Goal: Task Accomplishment & Management: Manage account settings

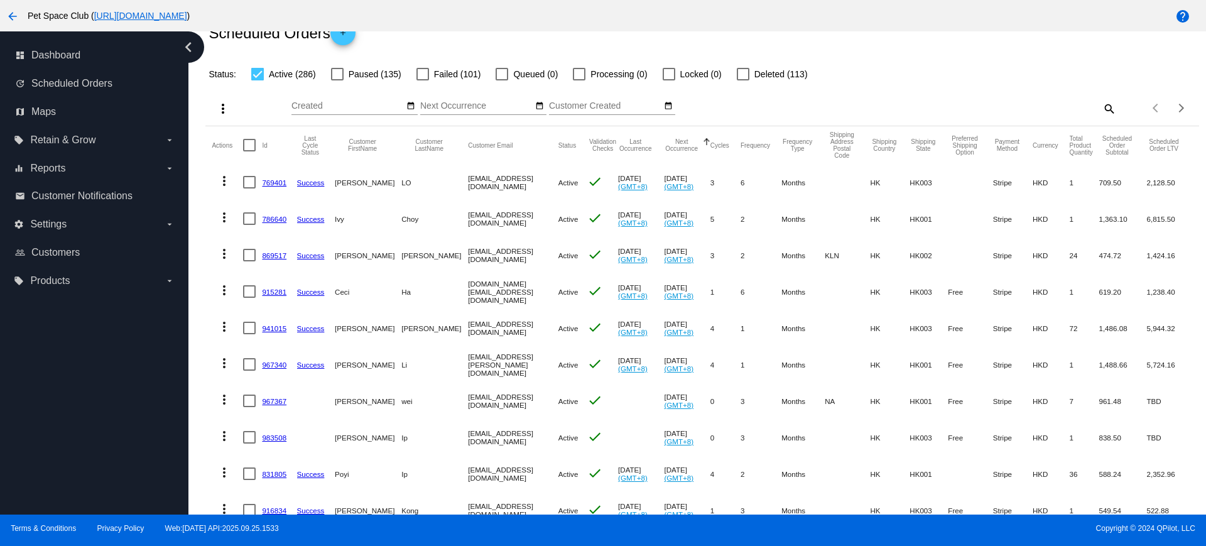
scroll to position [79, 0]
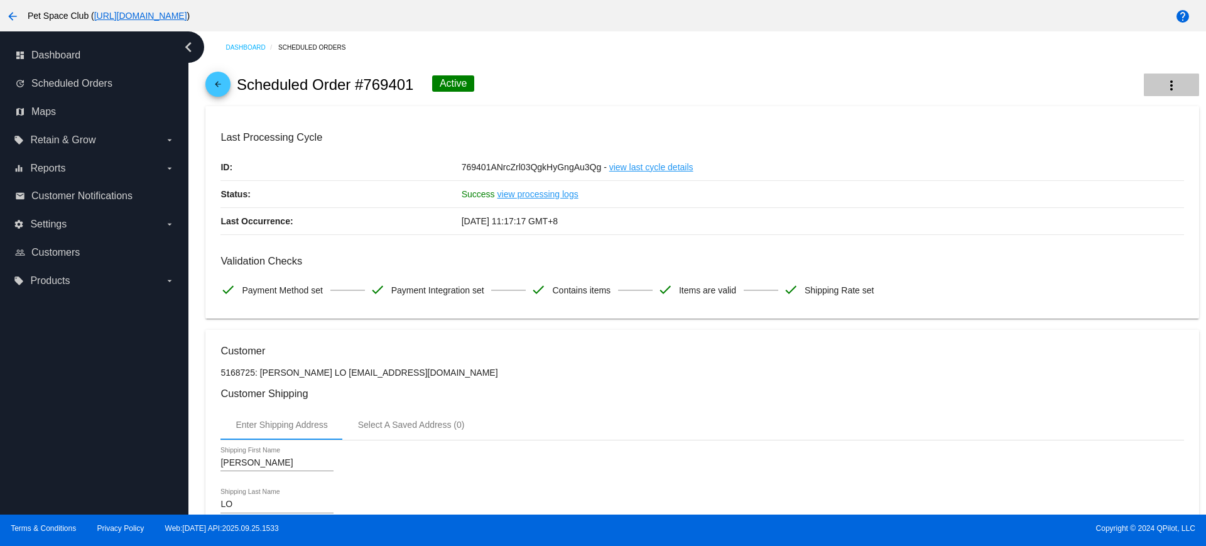
click at [1164, 88] on mat-icon "more_vert" at bounding box center [1171, 85] width 15 height 15
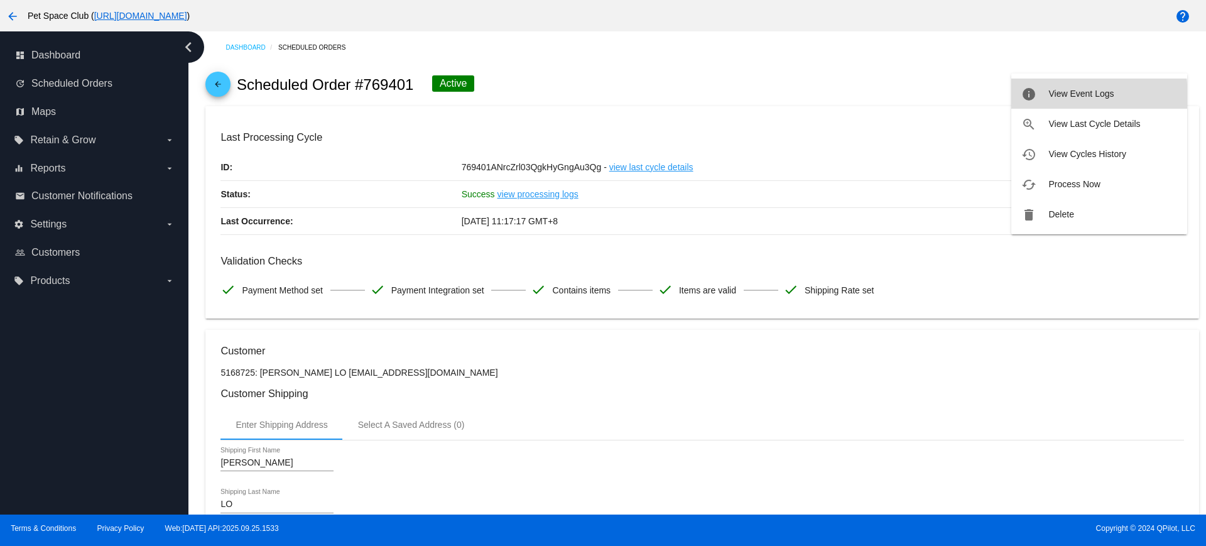
click at [1056, 96] on span "View Event Logs" at bounding box center [1080, 94] width 65 height 10
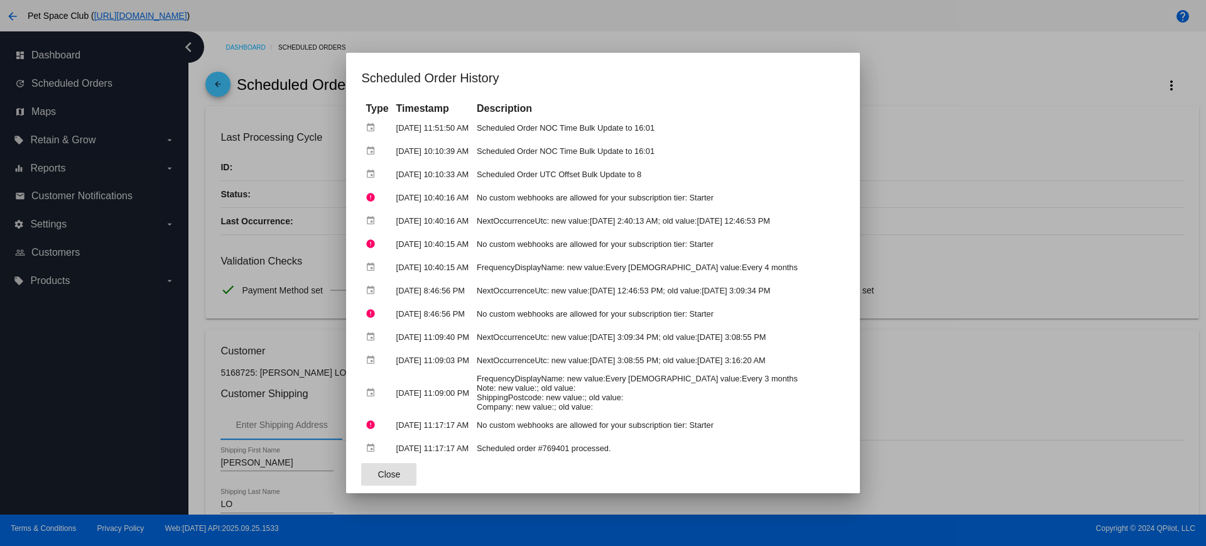
click at [389, 472] on button "Close" at bounding box center [388, 474] width 55 height 23
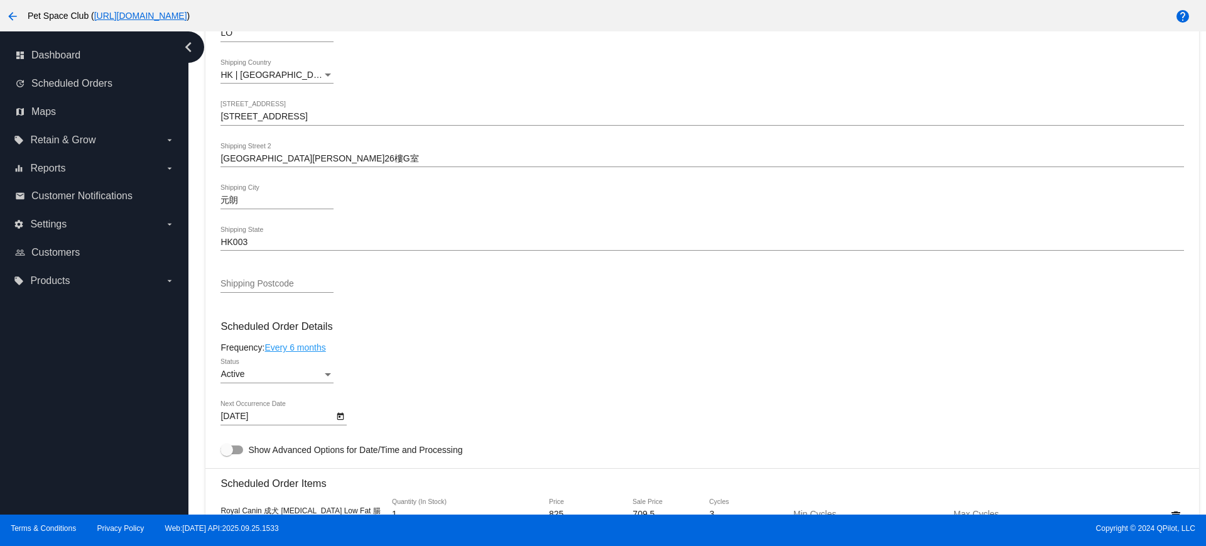
scroll to position [628, 0]
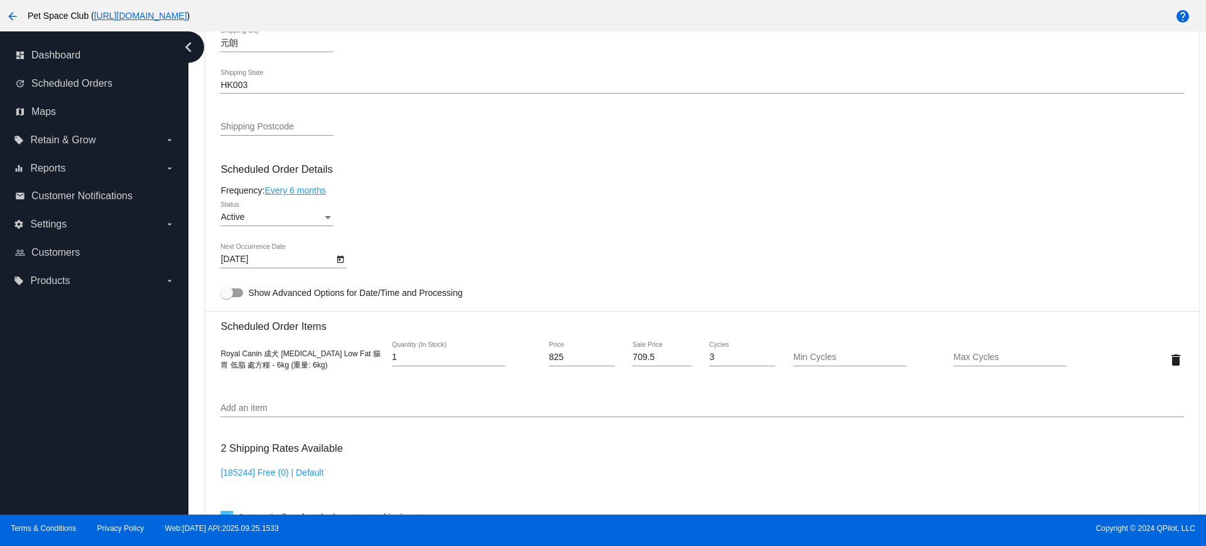
click at [339, 258] on icon "Open calendar" at bounding box center [340, 259] width 9 height 15
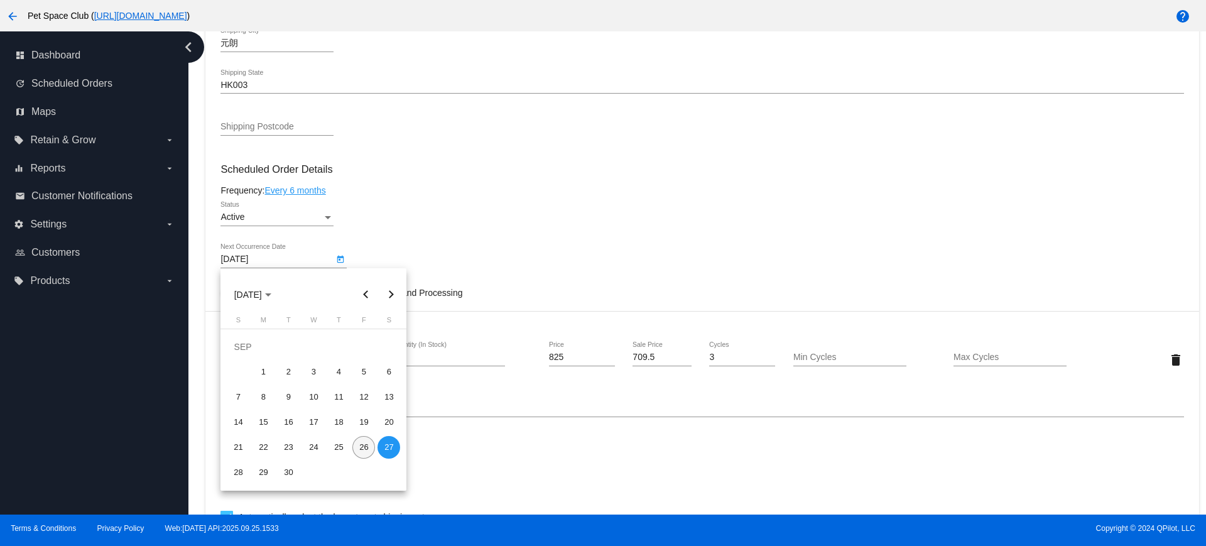
click at [357, 447] on div "26" at bounding box center [363, 447] width 23 height 23
type input "9/26/2025"
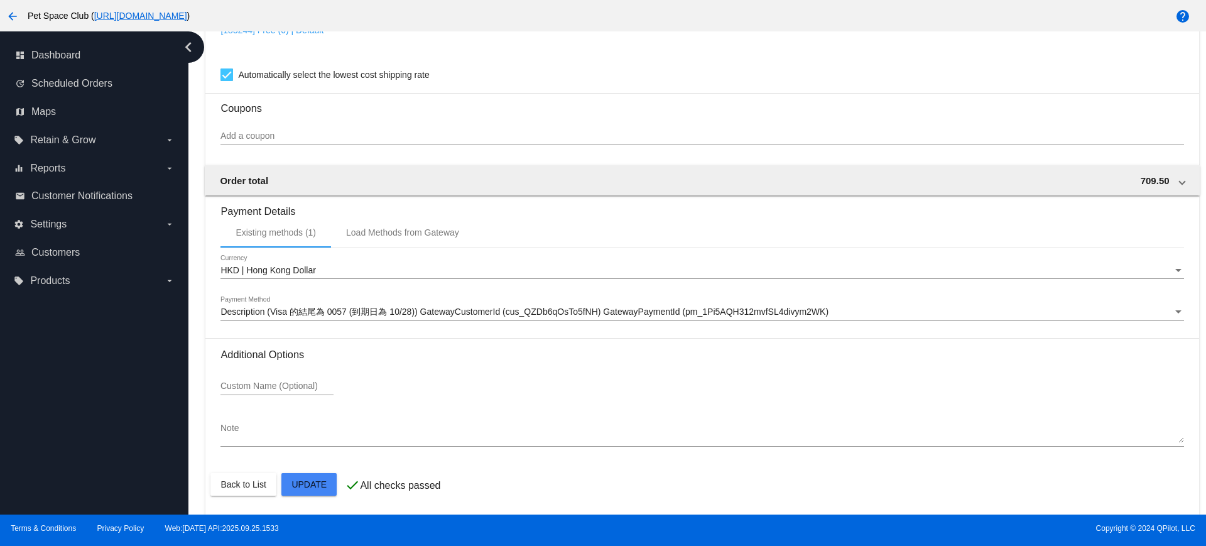
scroll to position [1072, 0]
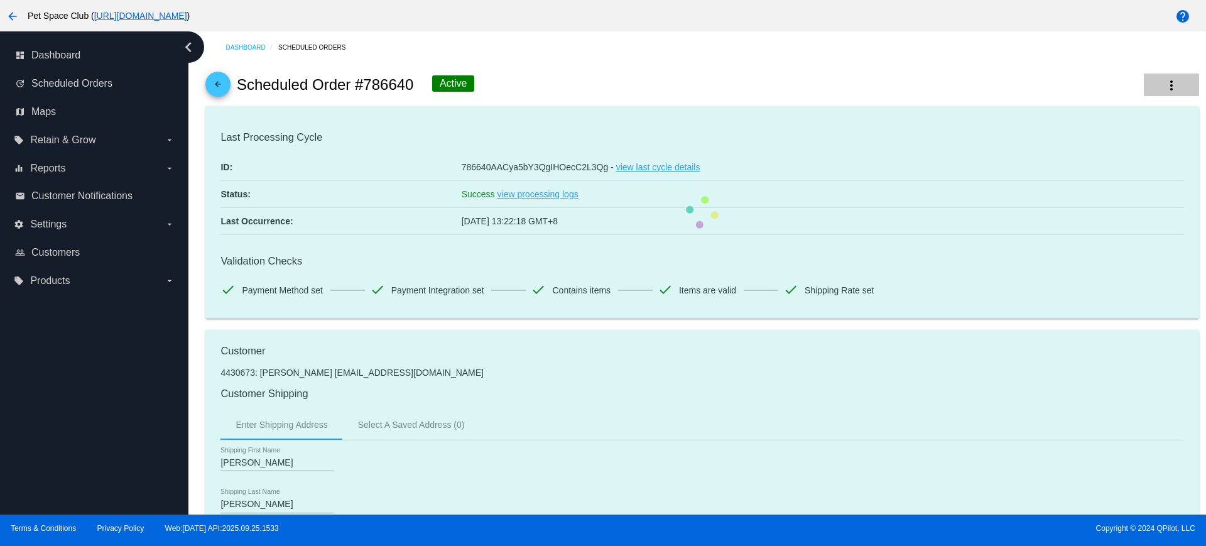
click at [1164, 89] on mat-icon "more_vert" at bounding box center [1171, 85] width 15 height 15
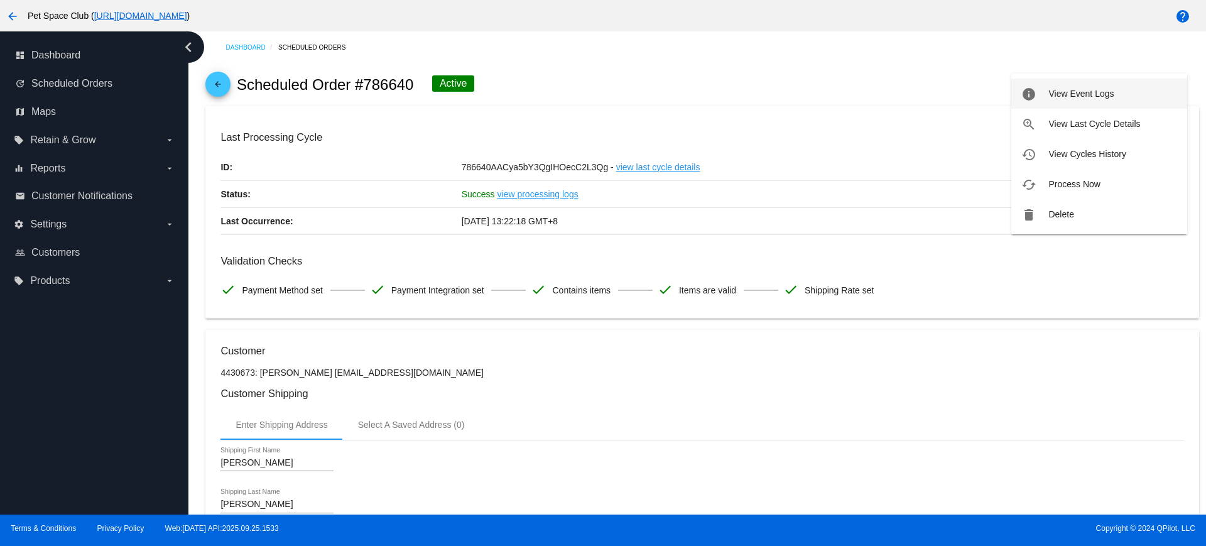
click at [1056, 96] on span "View Event Logs" at bounding box center [1080, 94] width 65 height 10
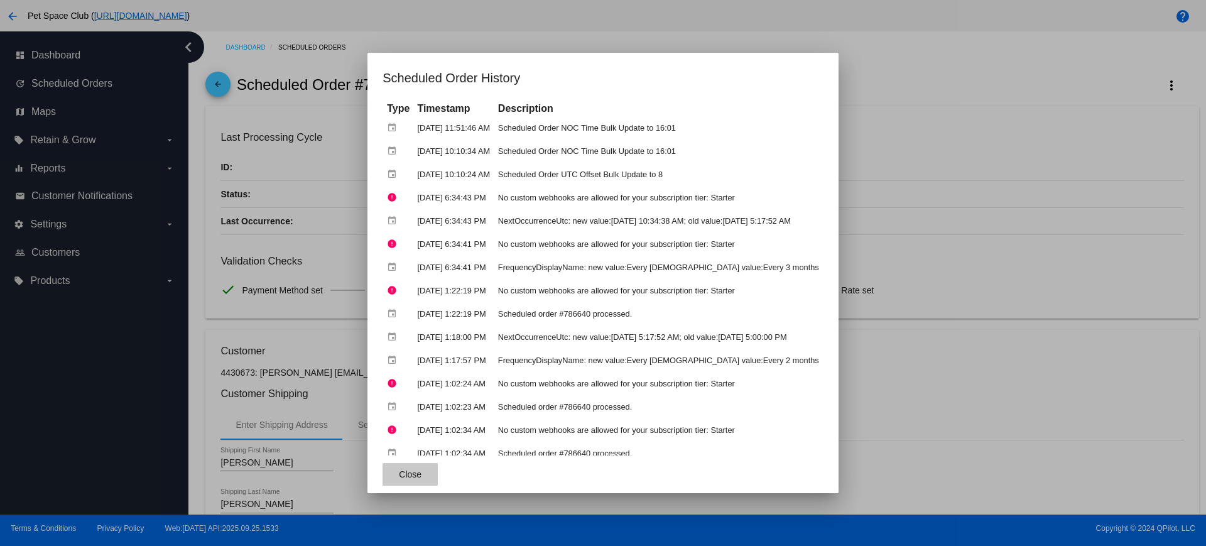
click at [399, 477] on span "Close" at bounding box center [410, 474] width 23 height 10
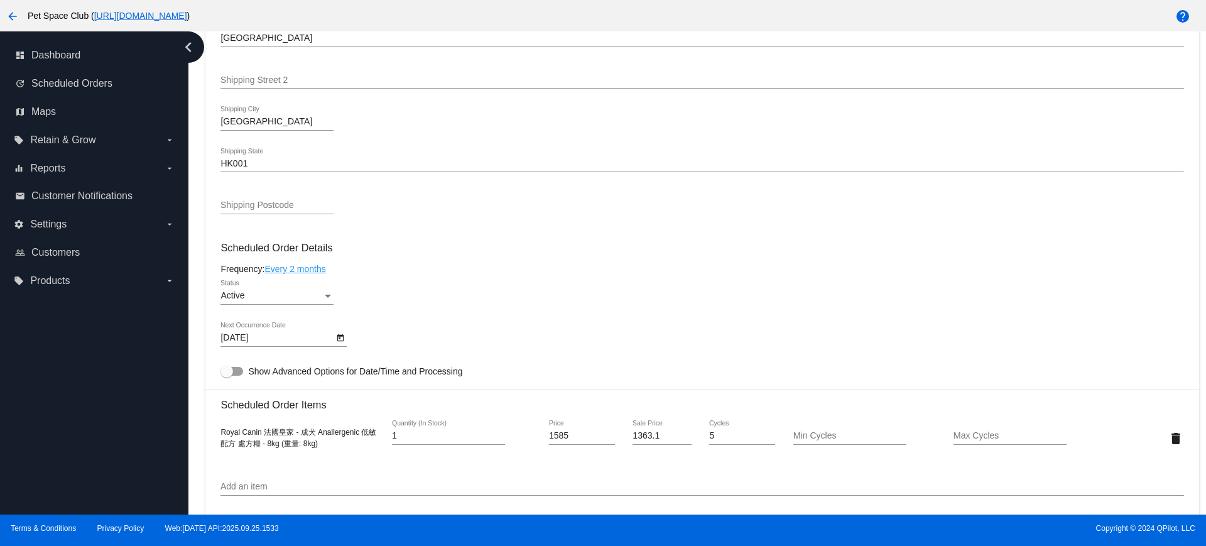
scroll to position [628, 0]
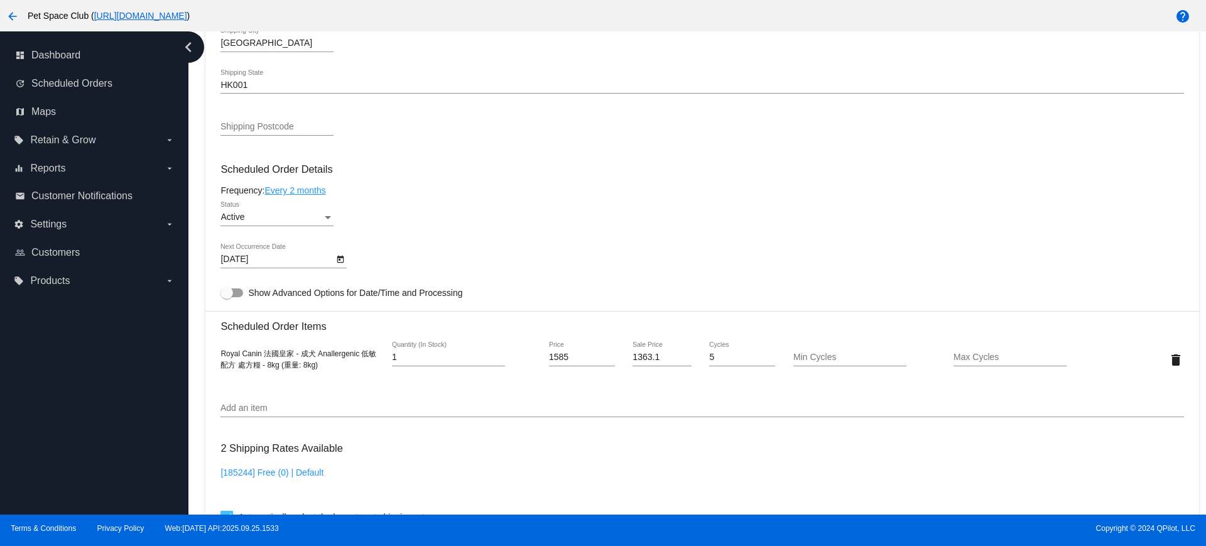
click at [342, 258] on icon "Open calendar" at bounding box center [340, 259] width 9 height 15
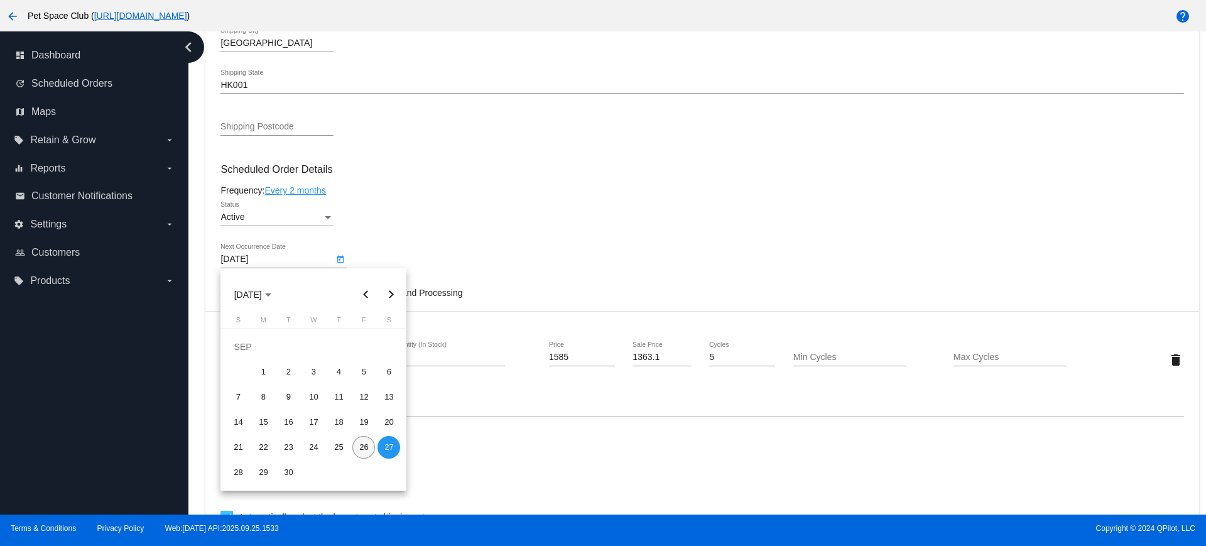
click at [359, 445] on div "26" at bounding box center [363, 447] width 23 height 23
type input "9/26/2025"
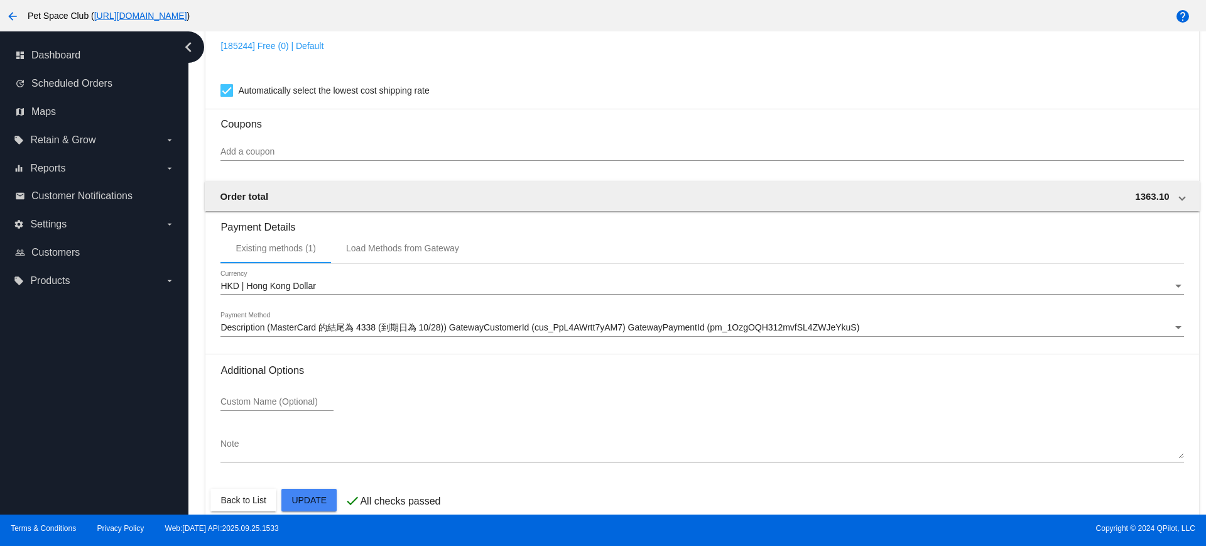
scroll to position [1072, 0]
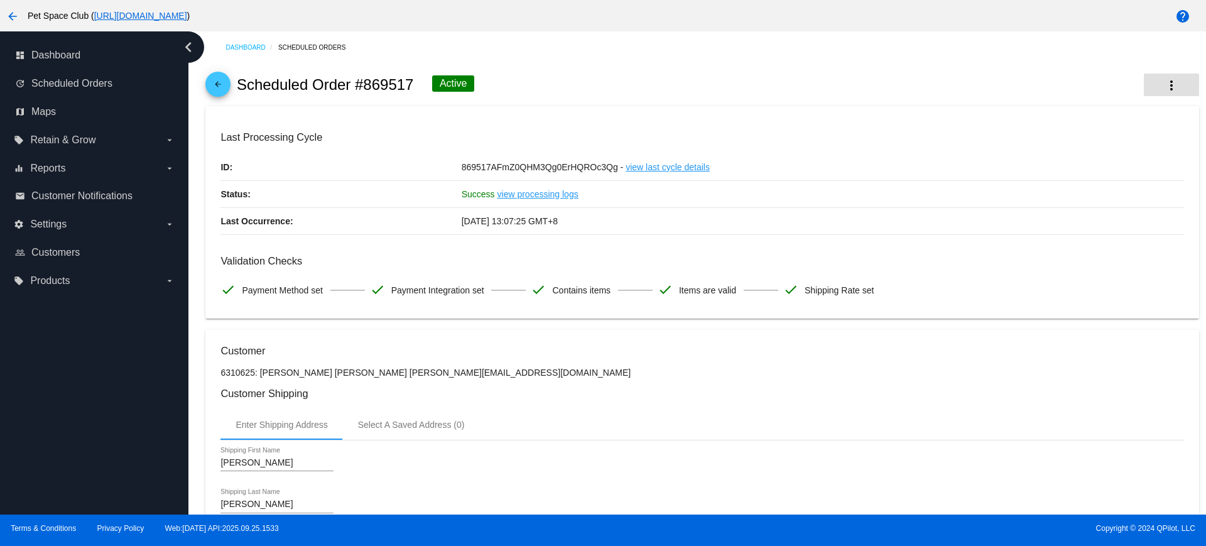
click at [1164, 79] on mat-icon "more_vert" at bounding box center [1171, 85] width 15 height 15
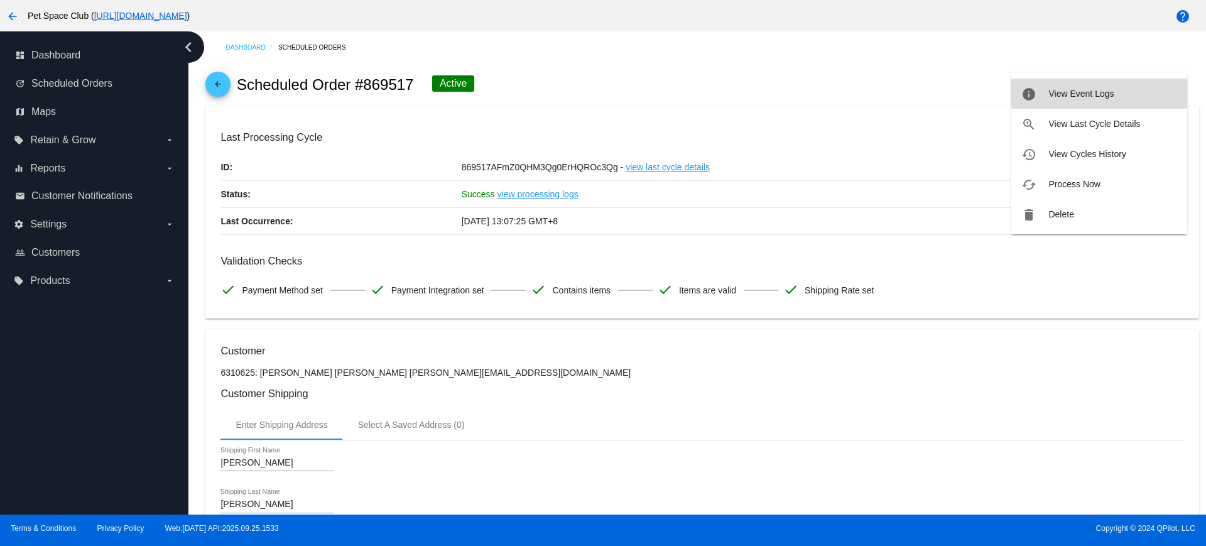
click at [1060, 102] on button "info View Event Logs" at bounding box center [1099, 94] width 176 height 30
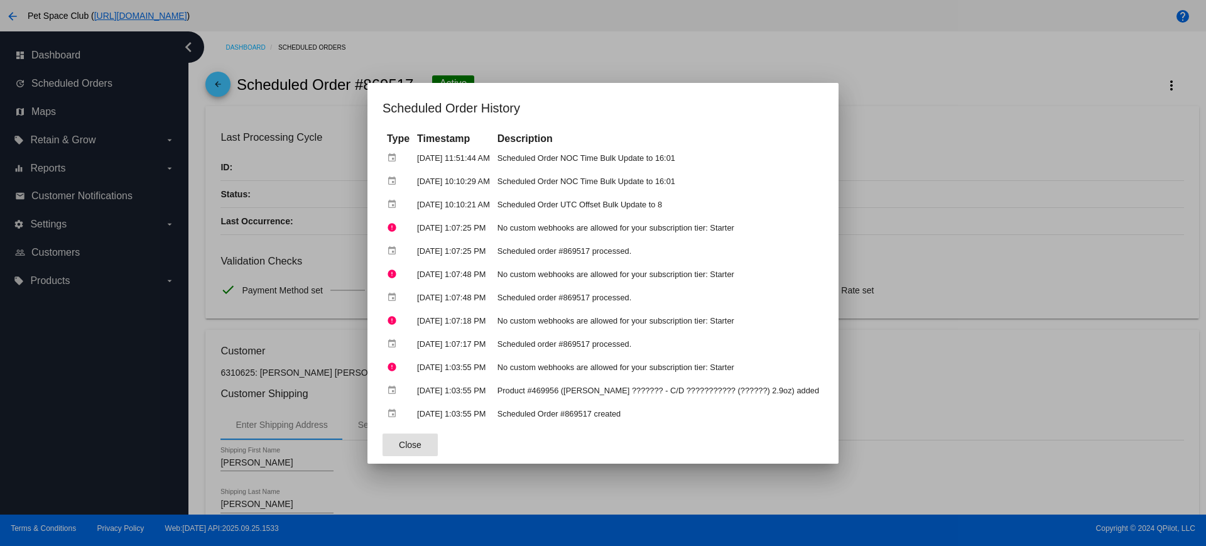
click at [408, 443] on button "Close" at bounding box center [410, 444] width 55 height 23
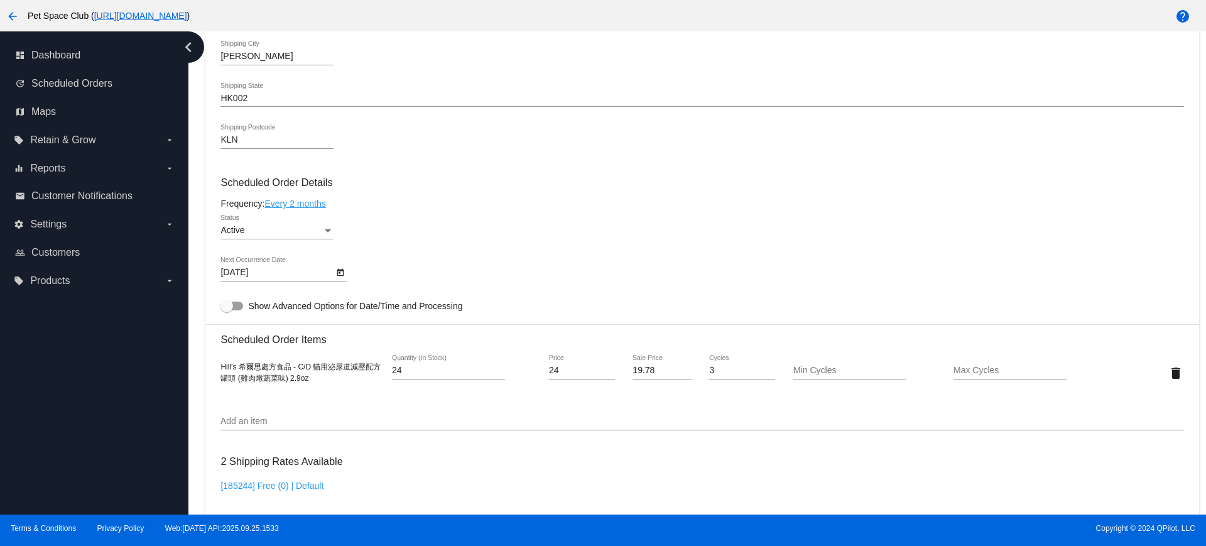
scroll to position [707, 0]
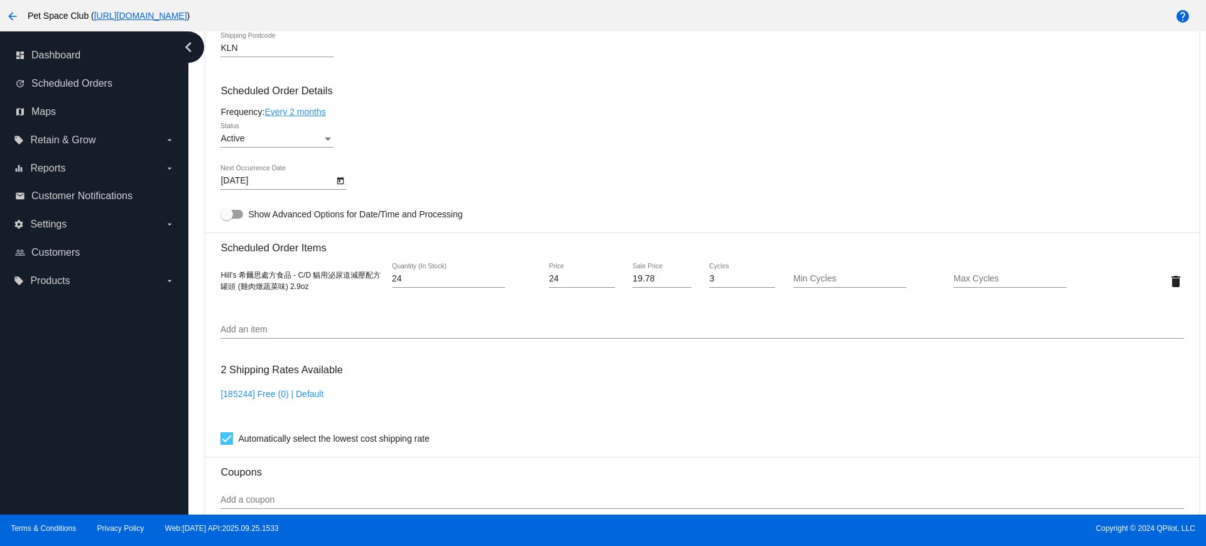
click at [340, 182] on icon "Open calendar" at bounding box center [340, 180] width 9 height 15
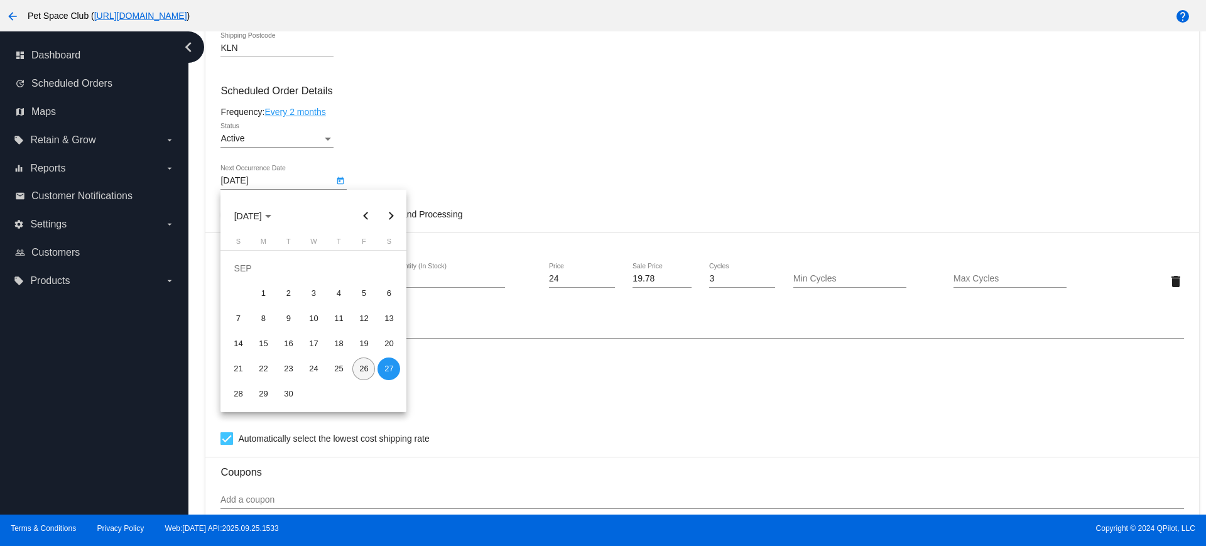
click at [357, 366] on div "26" at bounding box center [363, 368] width 23 height 23
type input "[DATE]"
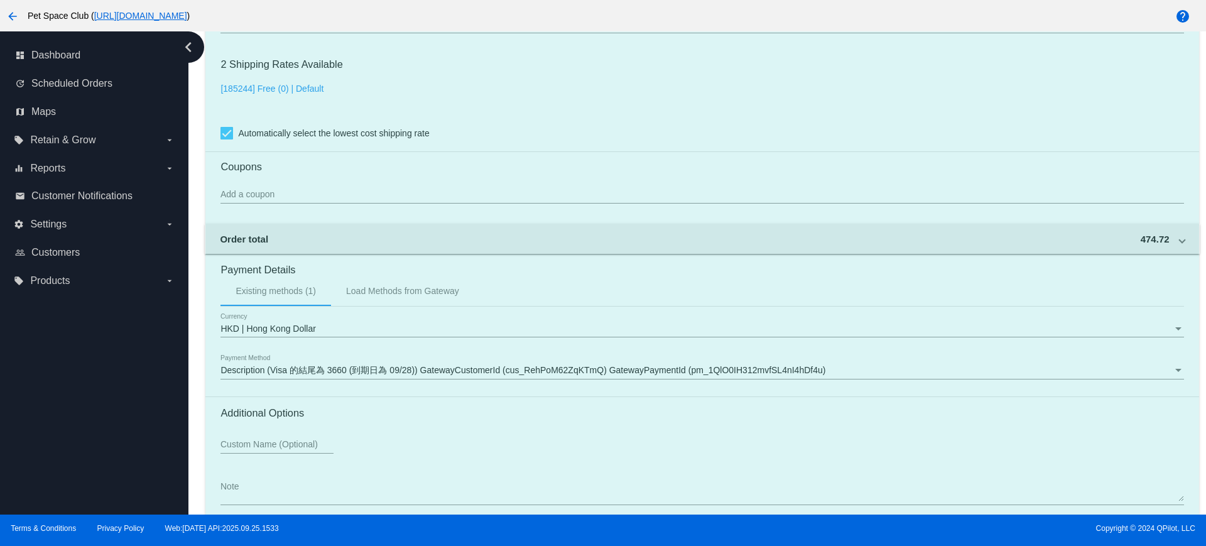
scroll to position [1072, 0]
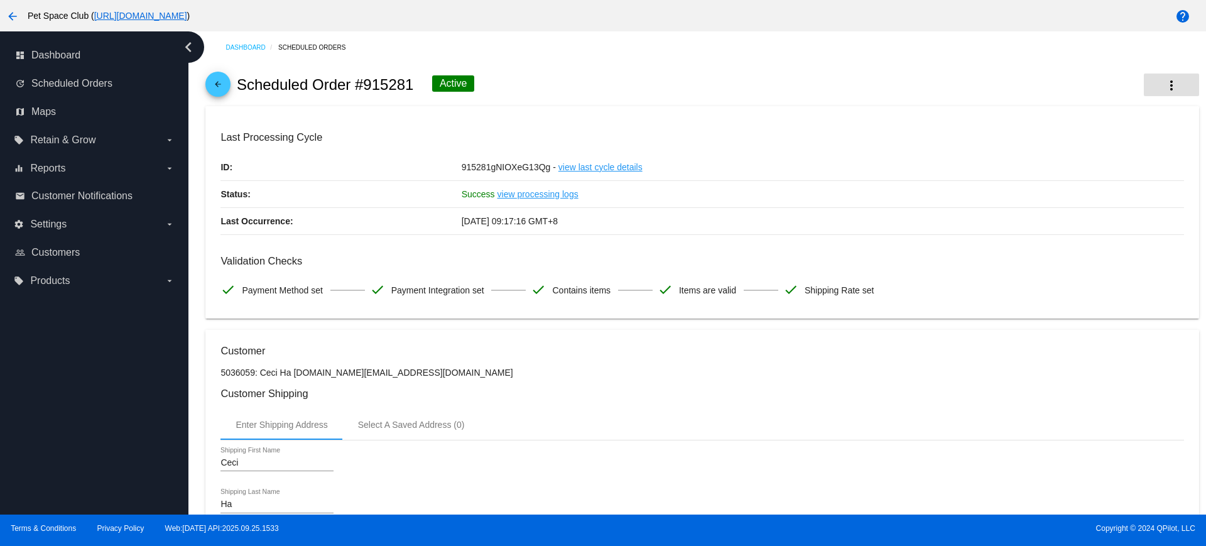
click at [1173, 84] on button "more_vert" at bounding box center [1171, 84] width 55 height 23
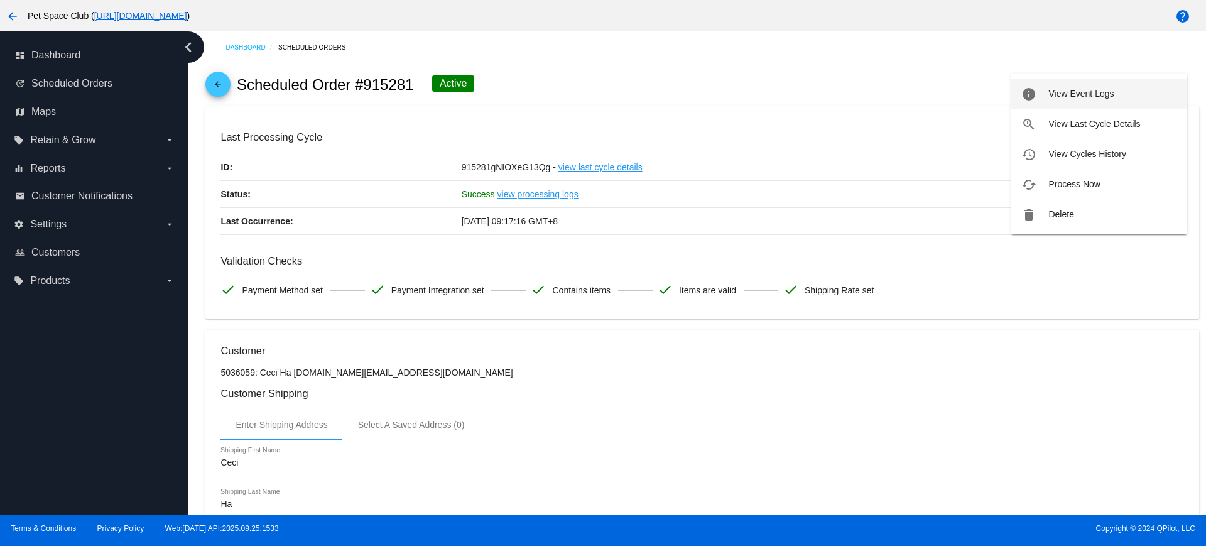
click at [1080, 100] on button "info View Event Logs" at bounding box center [1099, 94] width 176 height 30
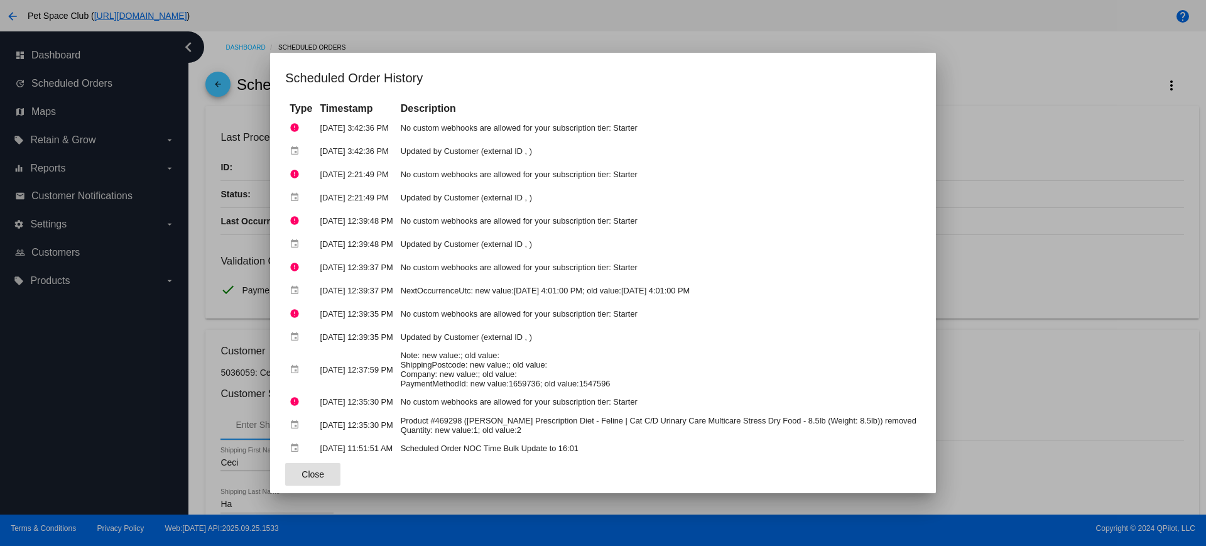
click at [320, 469] on span "Close" at bounding box center [313, 474] width 23 height 10
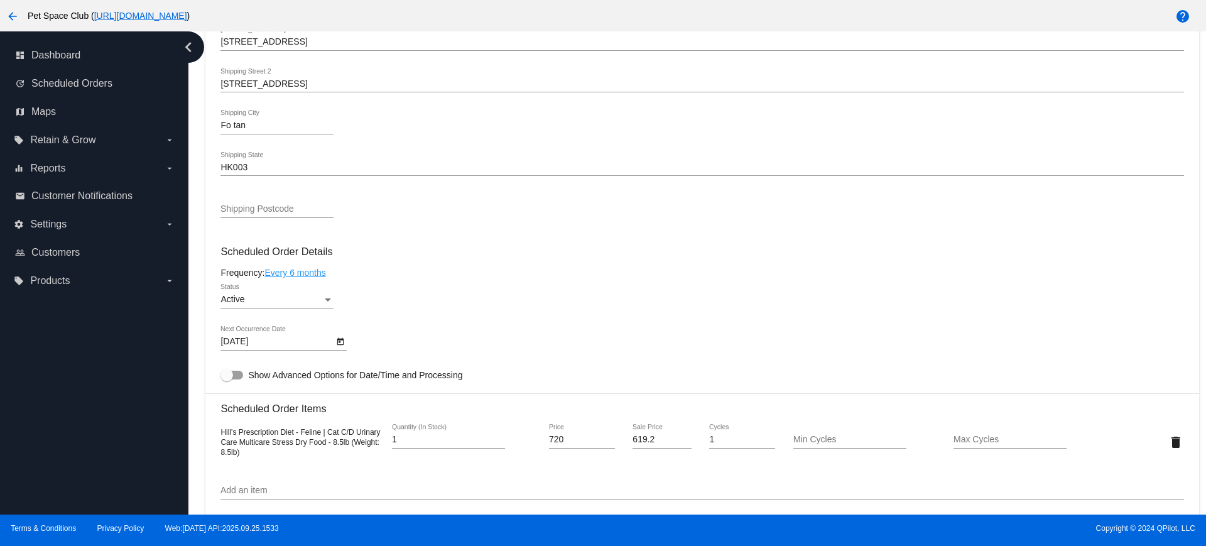
scroll to position [550, 0]
click at [338, 336] on icon "Open calendar" at bounding box center [340, 338] width 7 height 8
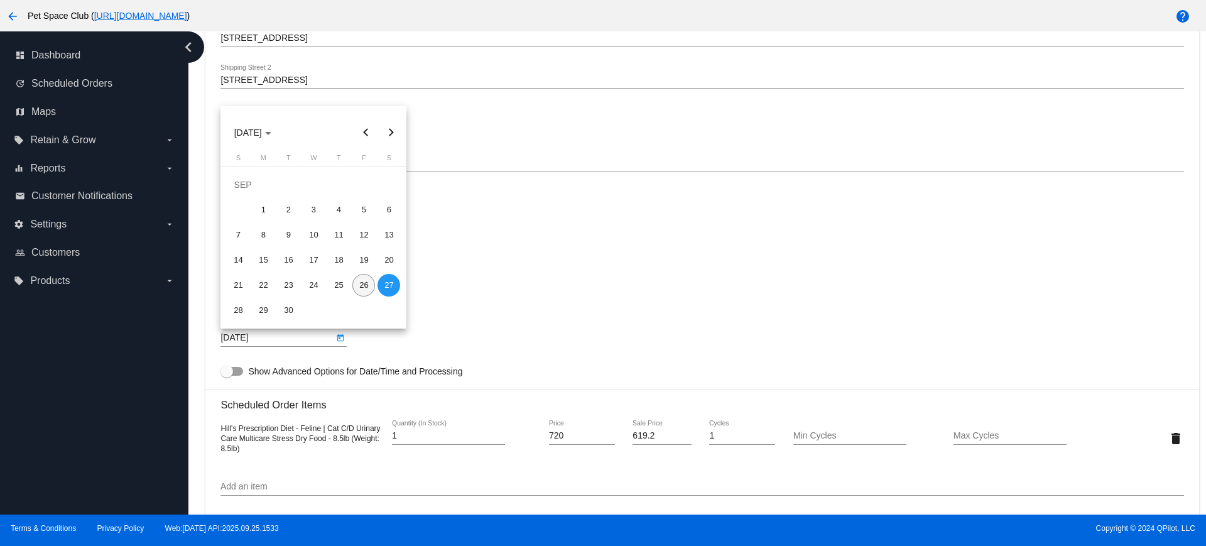
click at [360, 280] on div "26" at bounding box center [363, 285] width 23 height 23
type input "[DATE]"
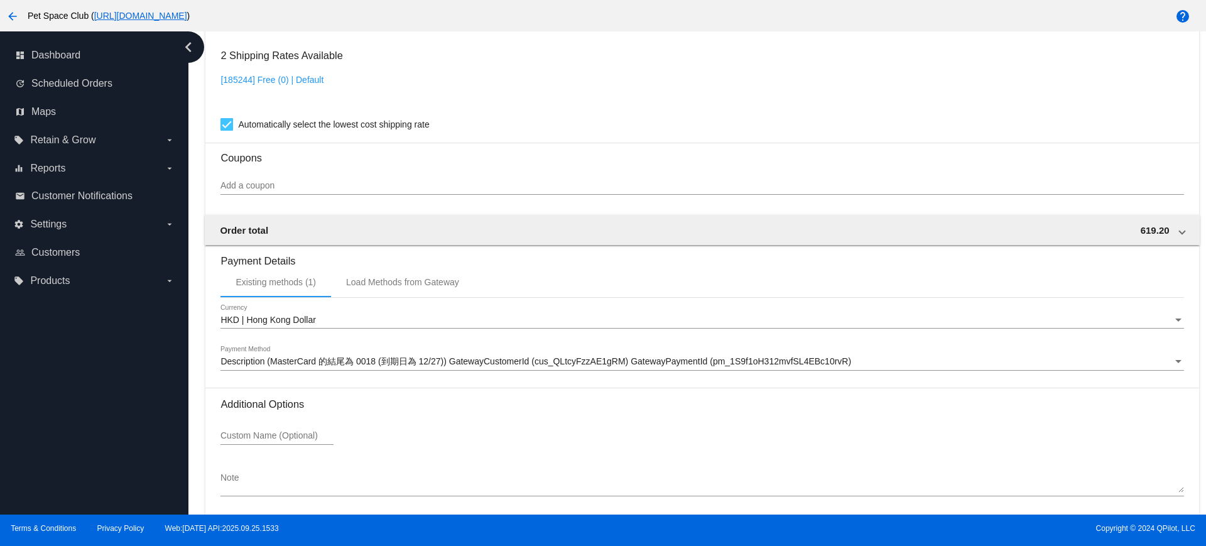
scroll to position [1072, 0]
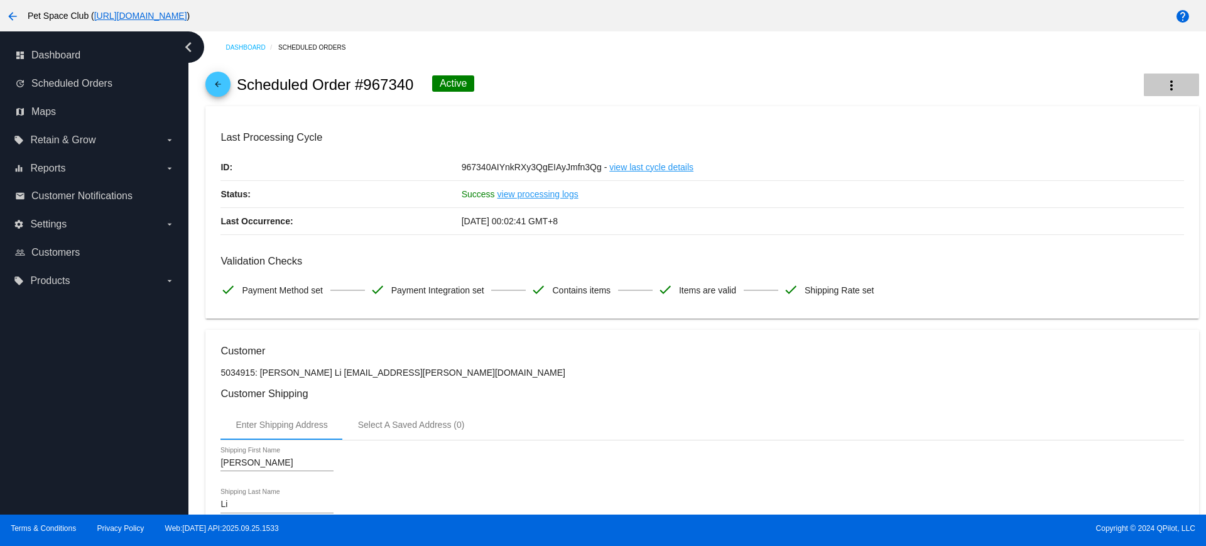
click at [1164, 80] on mat-icon "more_vert" at bounding box center [1171, 85] width 15 height 15
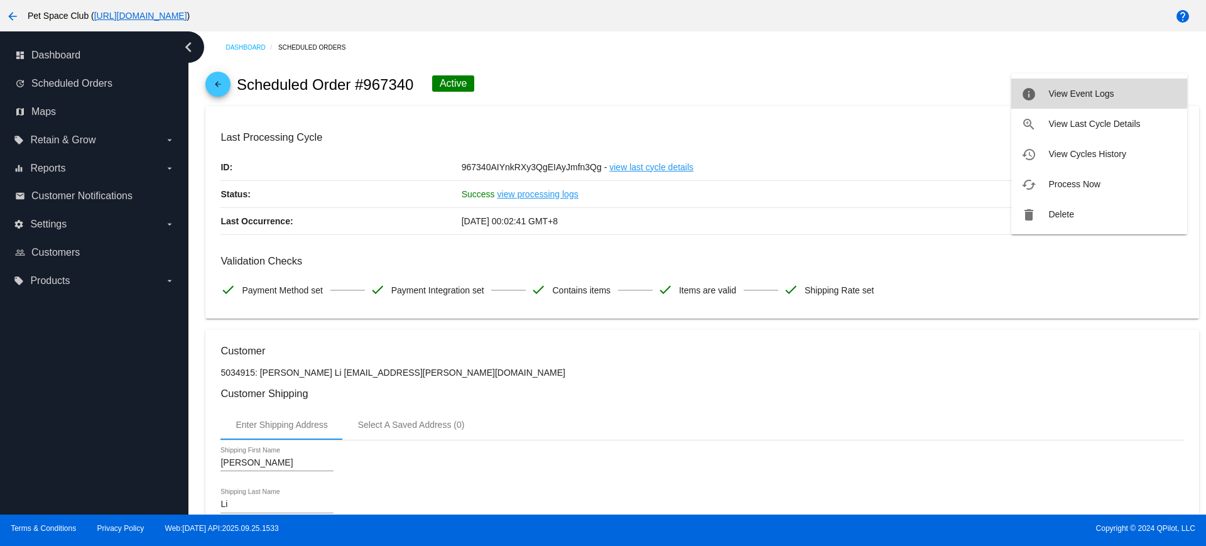
click at [1062, 87] on button "info View Event Logs" at bounding box center [1099, 94] width 176 height 30
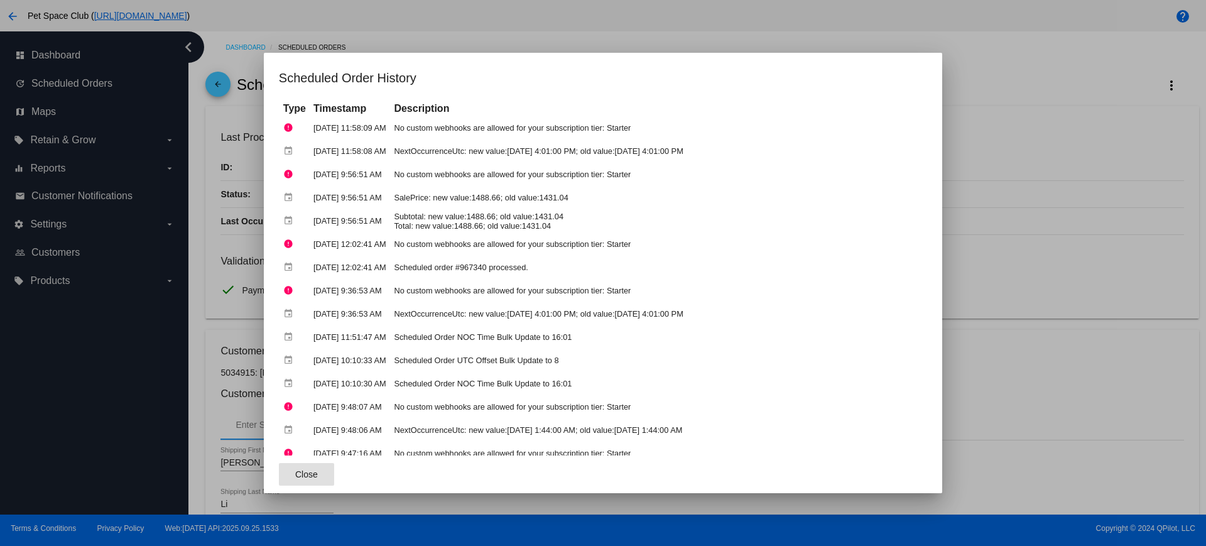
click at [308, 478] on span "Close" at bounding box center [306, 474] width 23 height 10
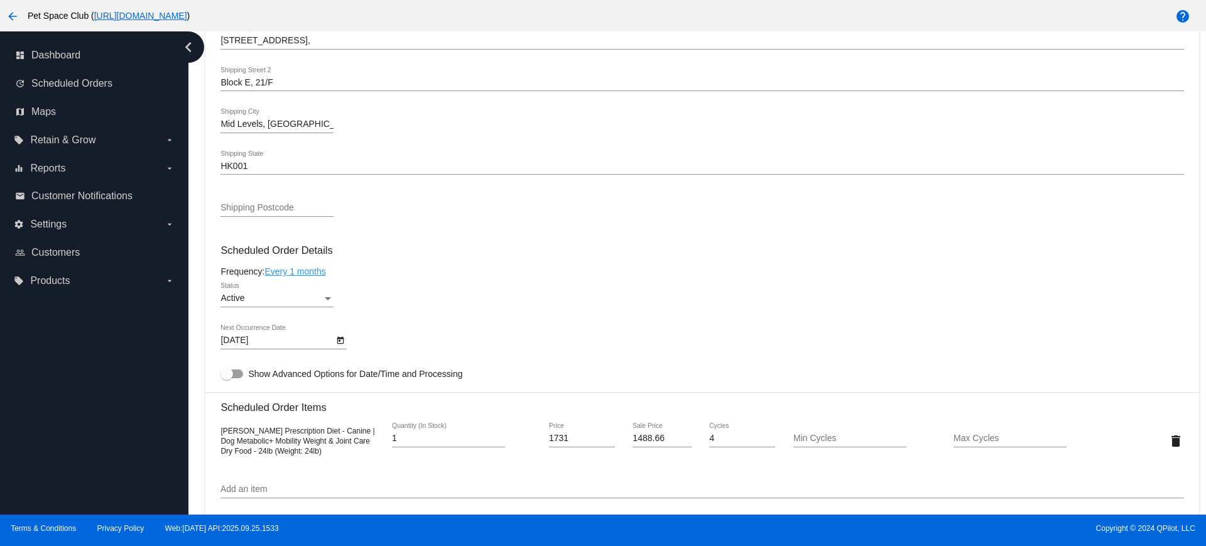
scroll to position [550, 0]
click at [342, 337] on icon "Open calendar" at bounding box center [340, 337] width 9 height 15
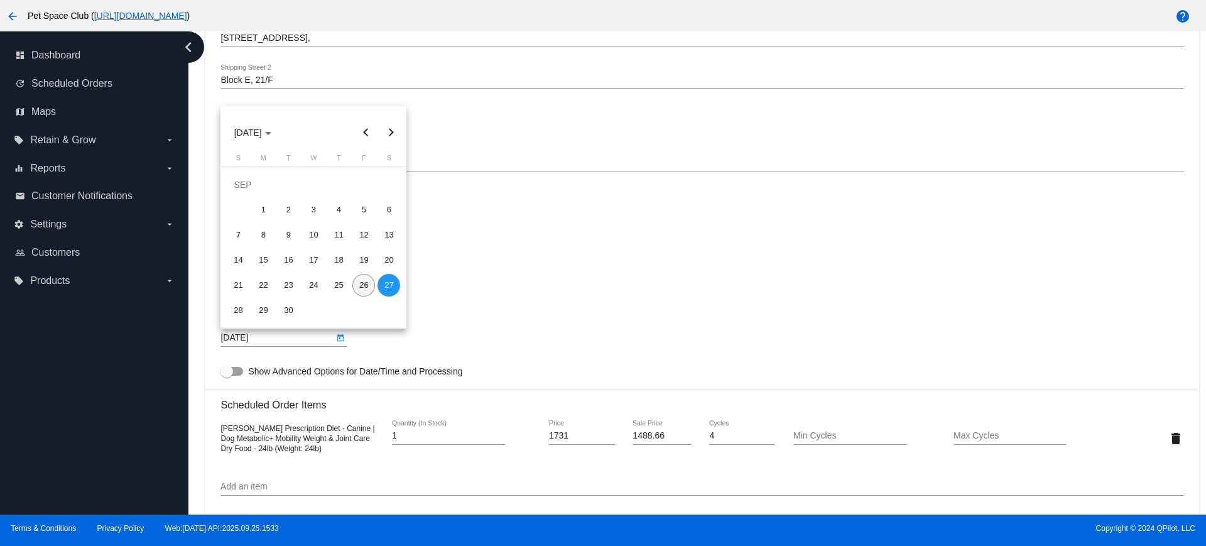
click at [362, 287] on div "26" at bounding box center [363, 285] width 23 height 23
type input "[DATE]"
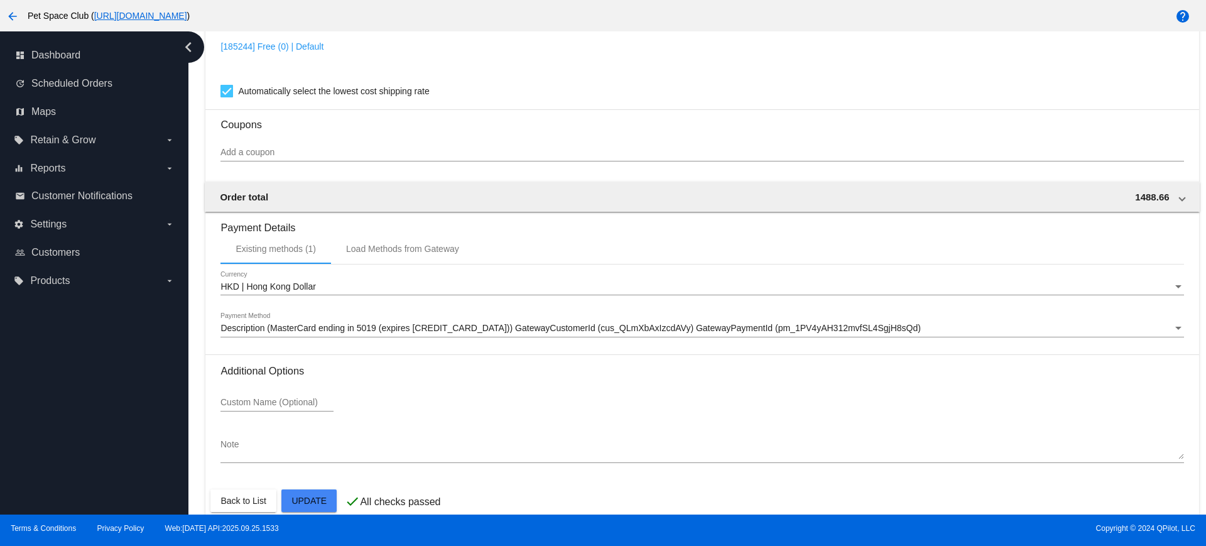
scroll to position [1072, 0]
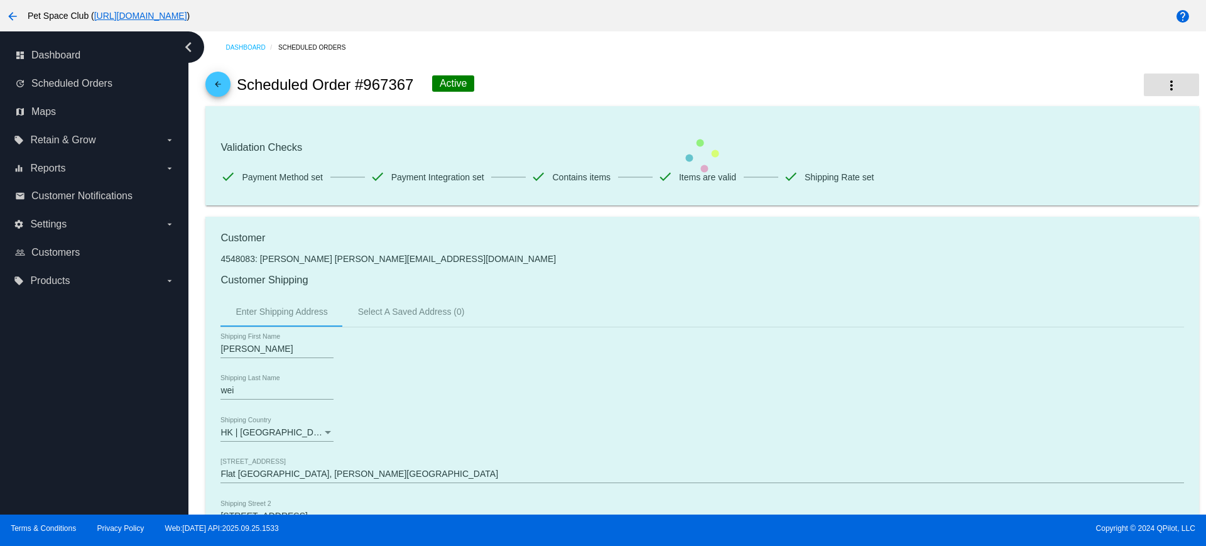
click at [1148, 84] on button "more_vert" at bounding box center [1171, 84] width 55 height 23
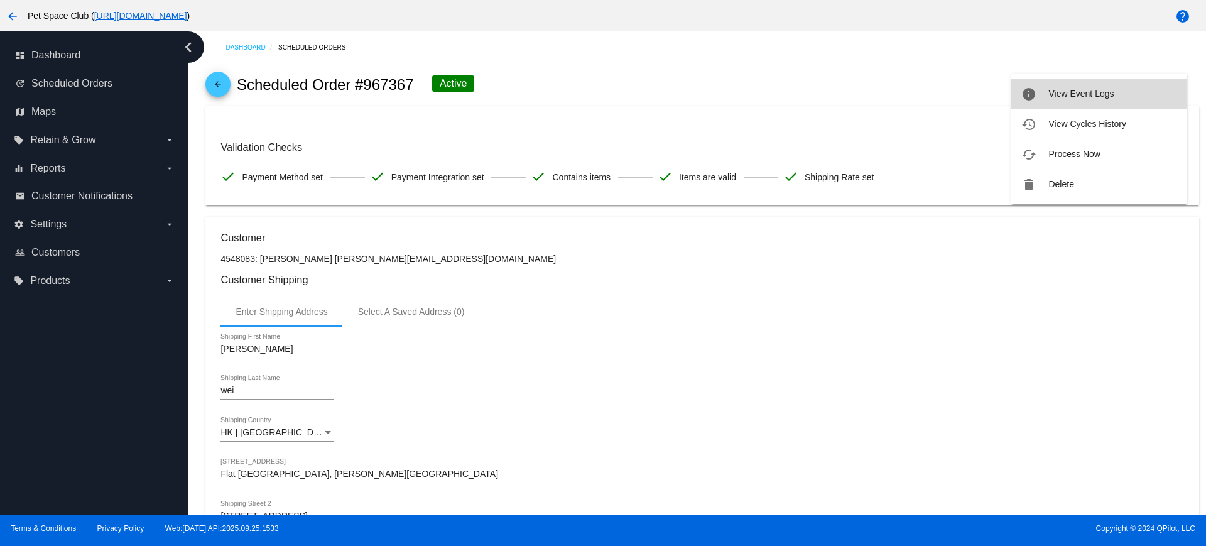
click at [1079, 96] on span "View Event Logs" at bounding box center [1080, 94] width 65 height 10
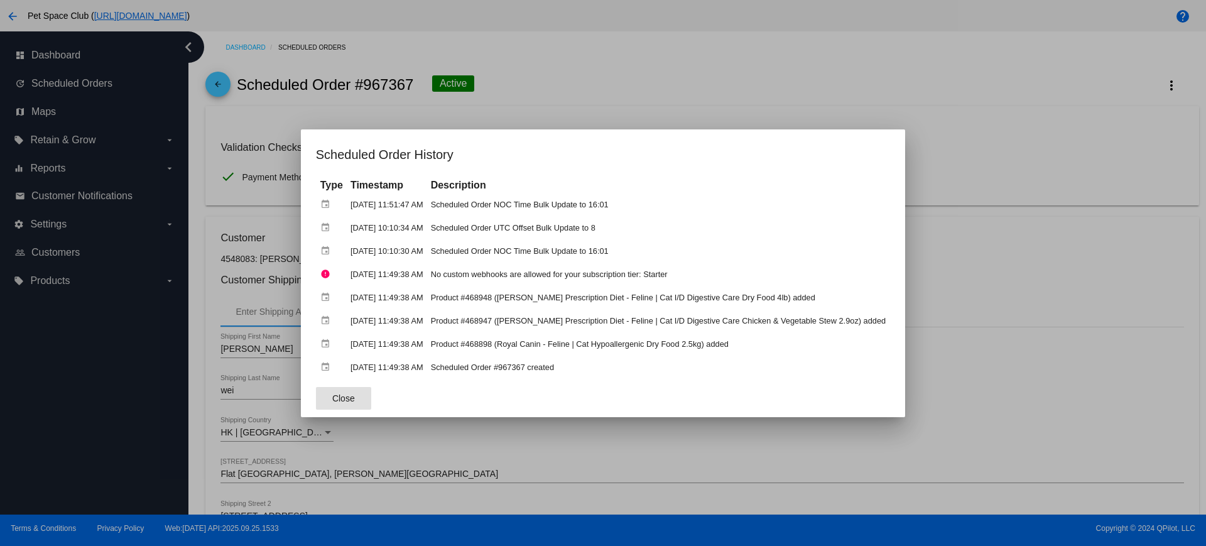
click at [355, 394] on span "Close" at bounding box center [343, 398] width 23 height 10
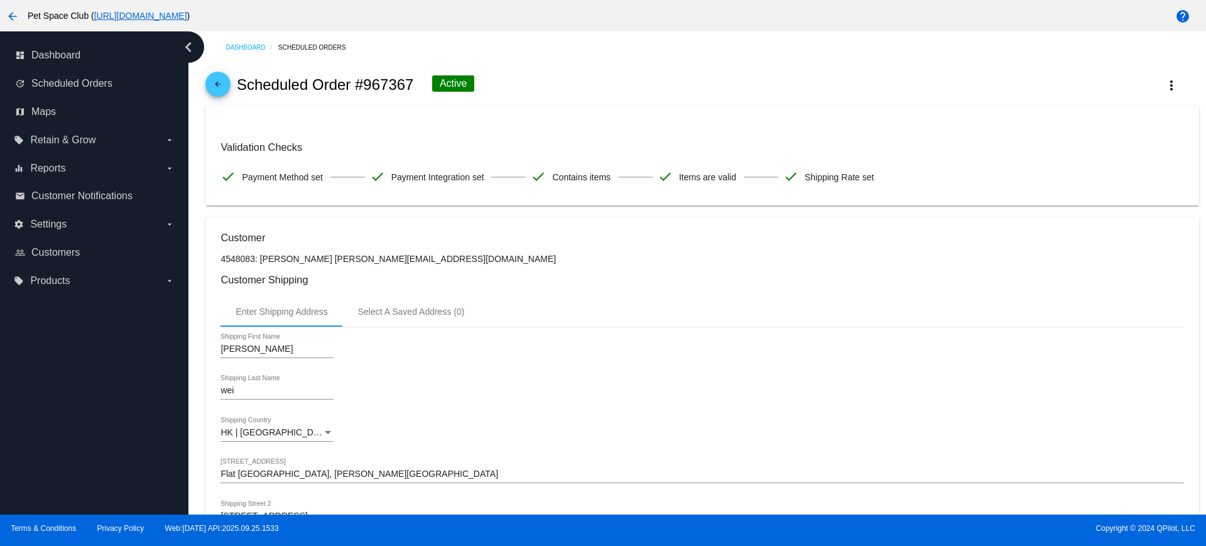
click at [536, 348] on div "jeffrey Shipping First Name" at bounding box center [701, 352] width 963 height 36
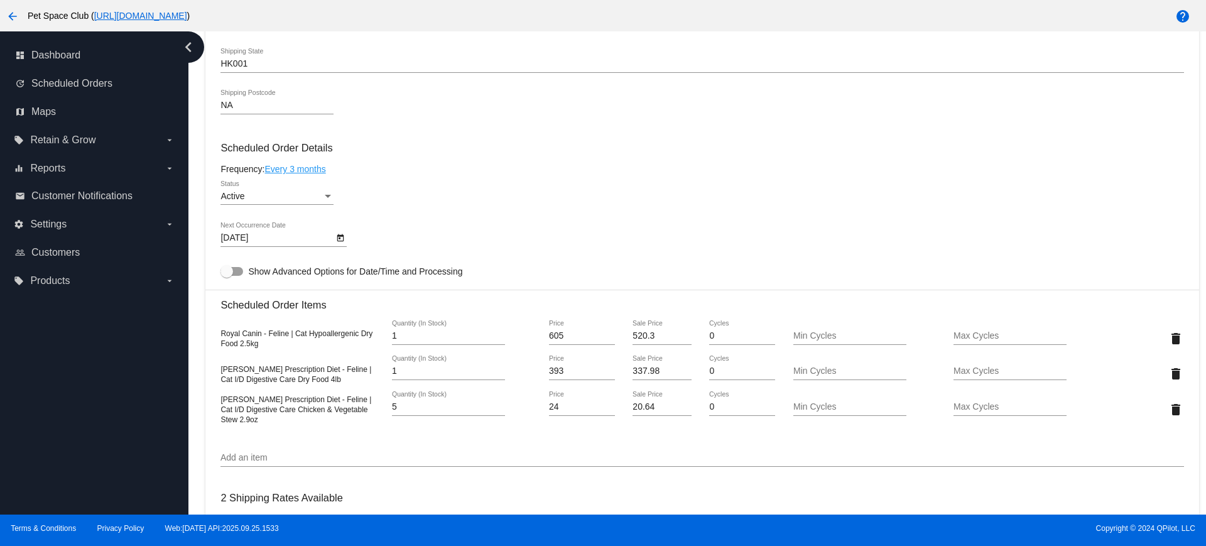
scroll to position [628, 0]
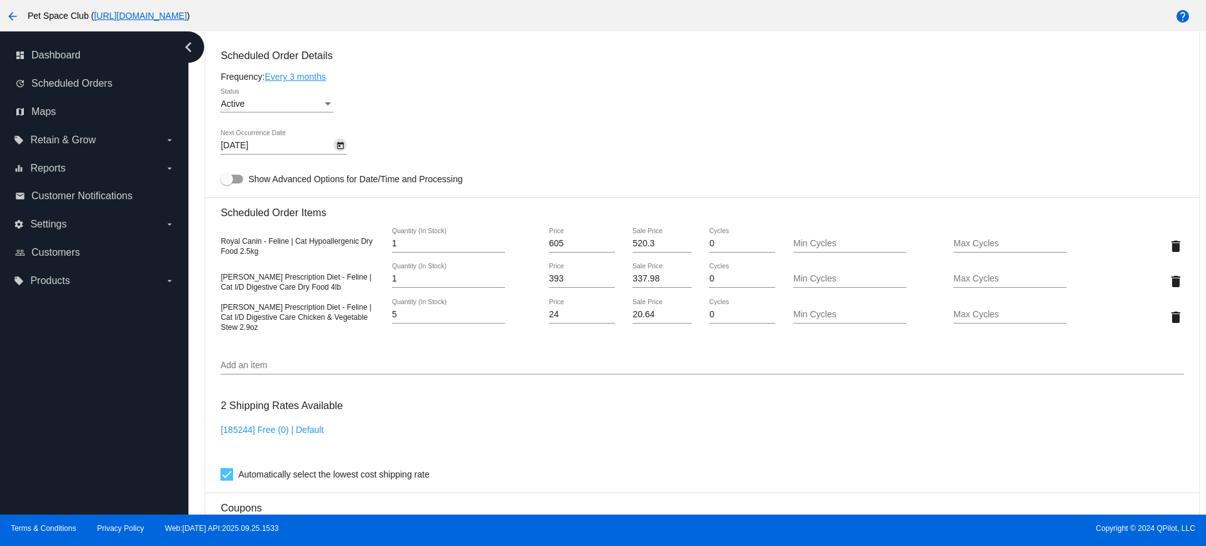
click at [339, 144] on icon "Open calendar" at bounding box center [340, 146] width 7 height 8
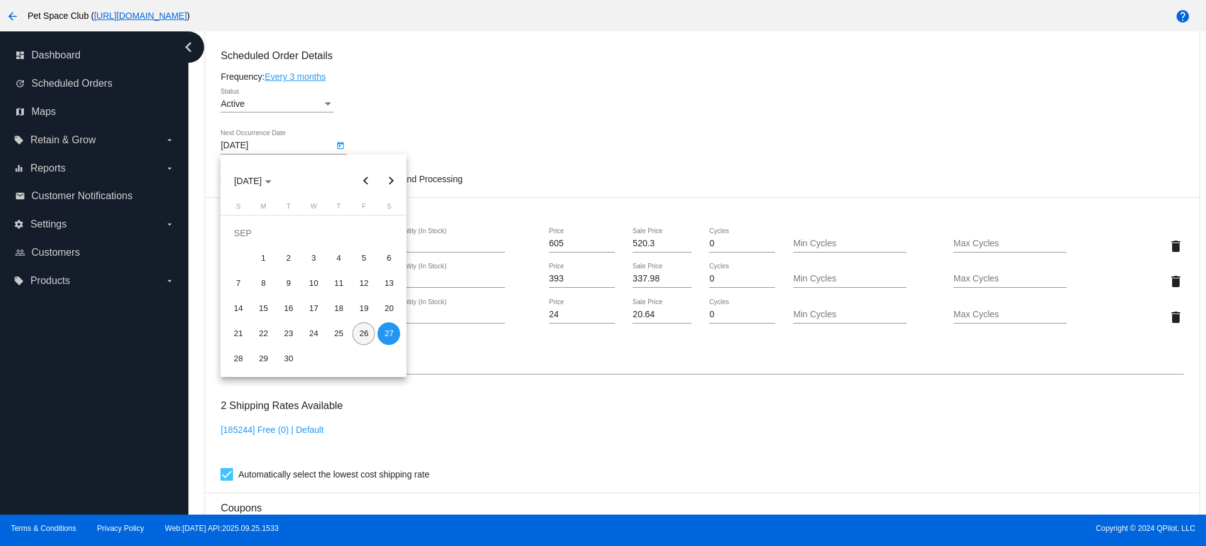
click at [359, 330] on div "26" at bounding box center [363, 333] width 23 height 23
type input "9/26/2025"
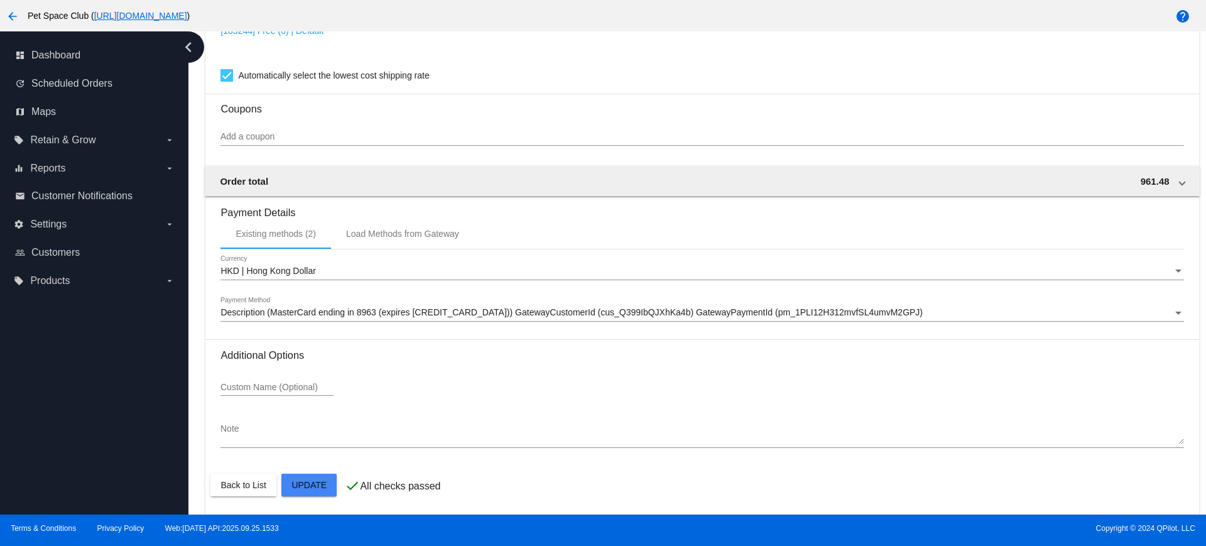
scroll to position [1029, 0]
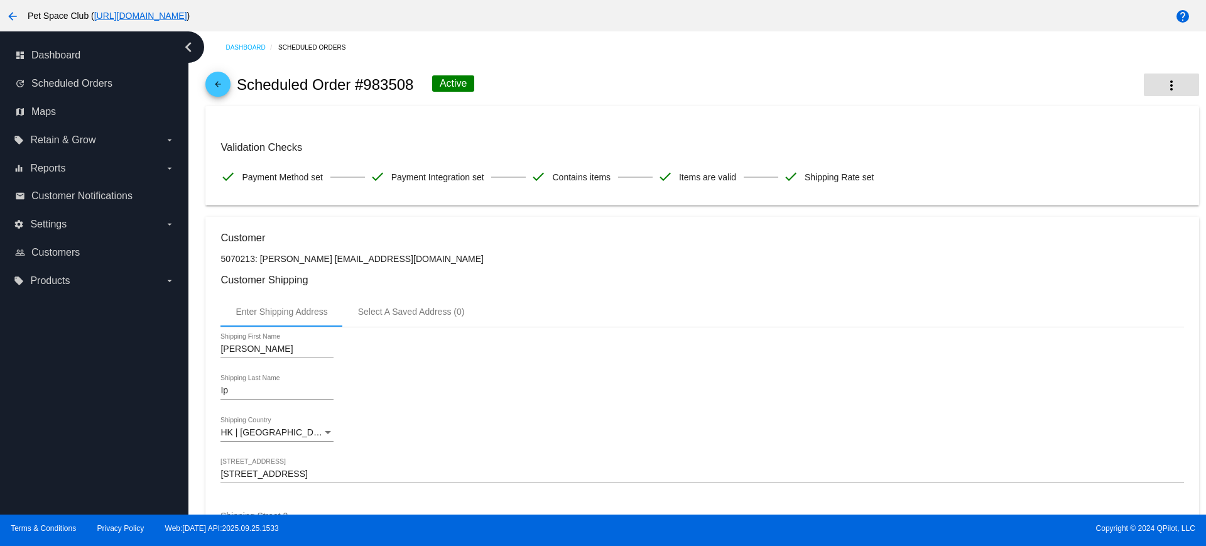
click at [1164, 84] on mat-icon "more_vert" at bounding box center [1171, 85] width 15 height 15
click at [1106, 89] on span "View Event Logs" at bounding box center [1080, 94] width 65 height 10
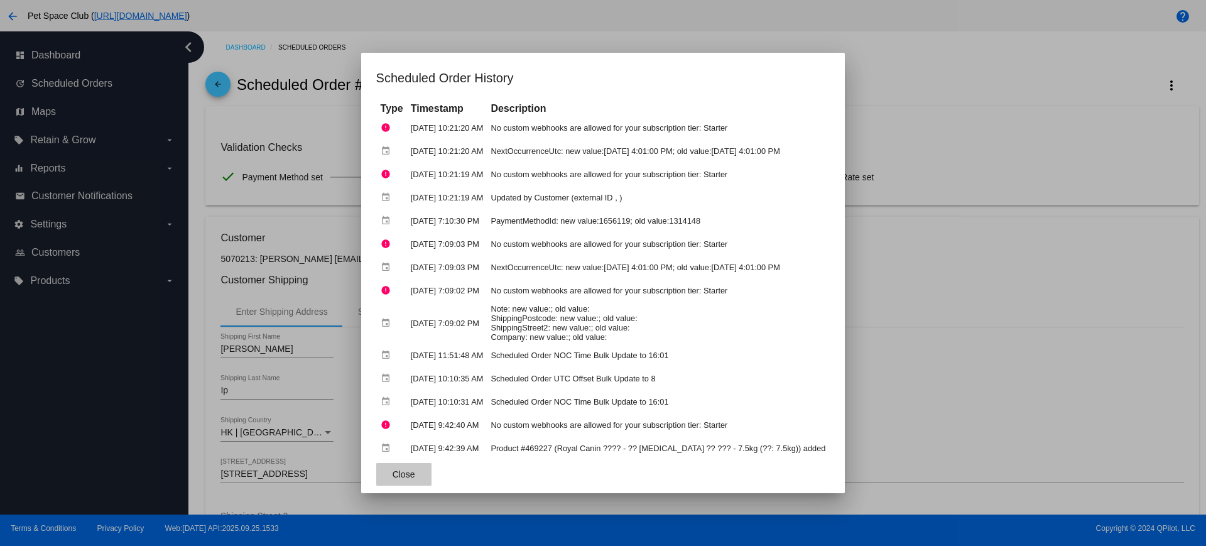
click at [404, 476] on button "Close" at bounding box center [403, 474] width 55 height 23
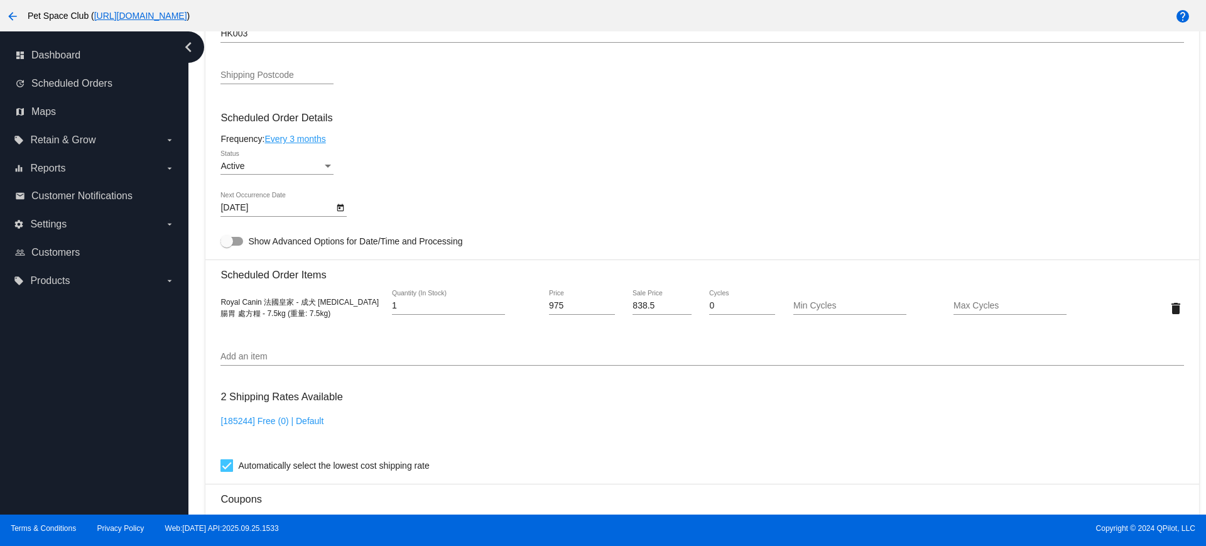
scroll to position [565, 0]
click at [340, 207] on icon "Open calendar" at bounding box center [340, 208] width 9 height 15
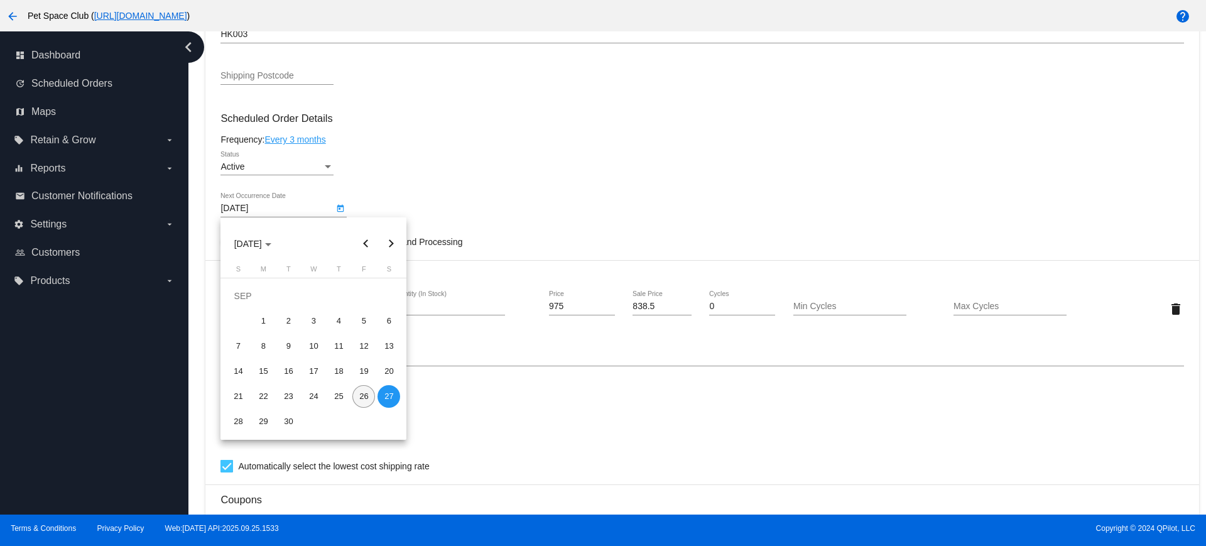
click at [362, 394] on div "26" at bounding box center [363, 396] width 23 height 23
type input "9/26/2025"
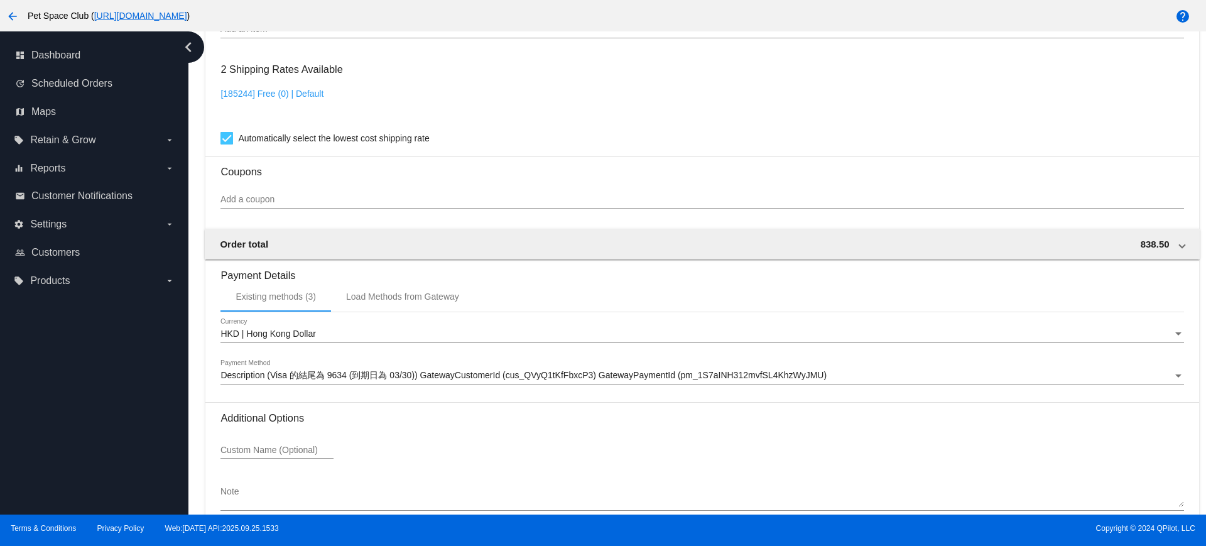
scroll to position [958, 0]
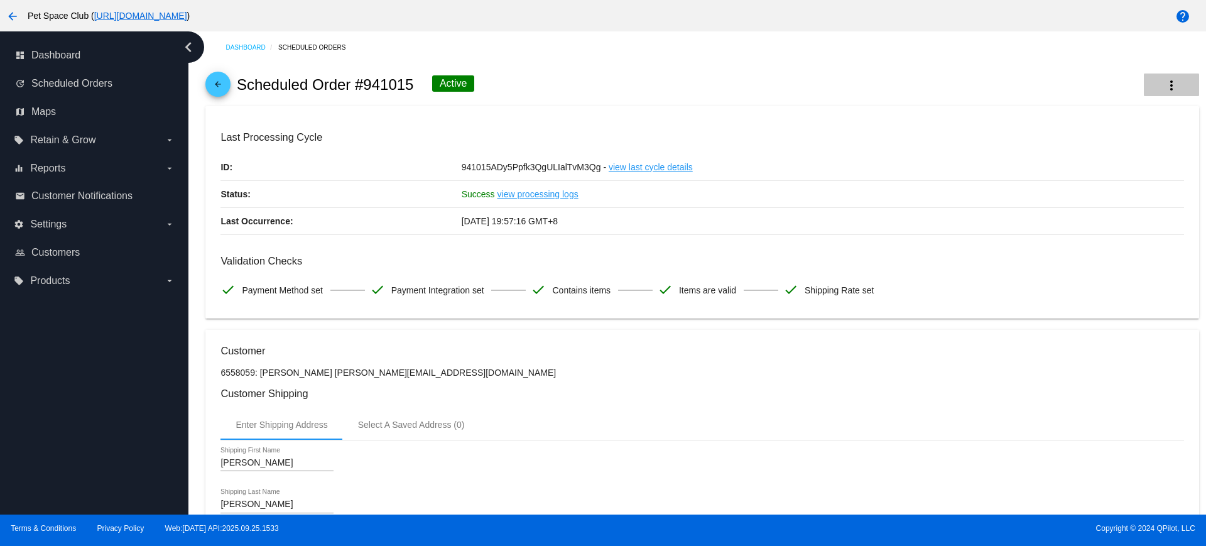
click at [1164, 87] on mat-icon "more_vert" at bounding box center [1171, 85] width 15 height 15
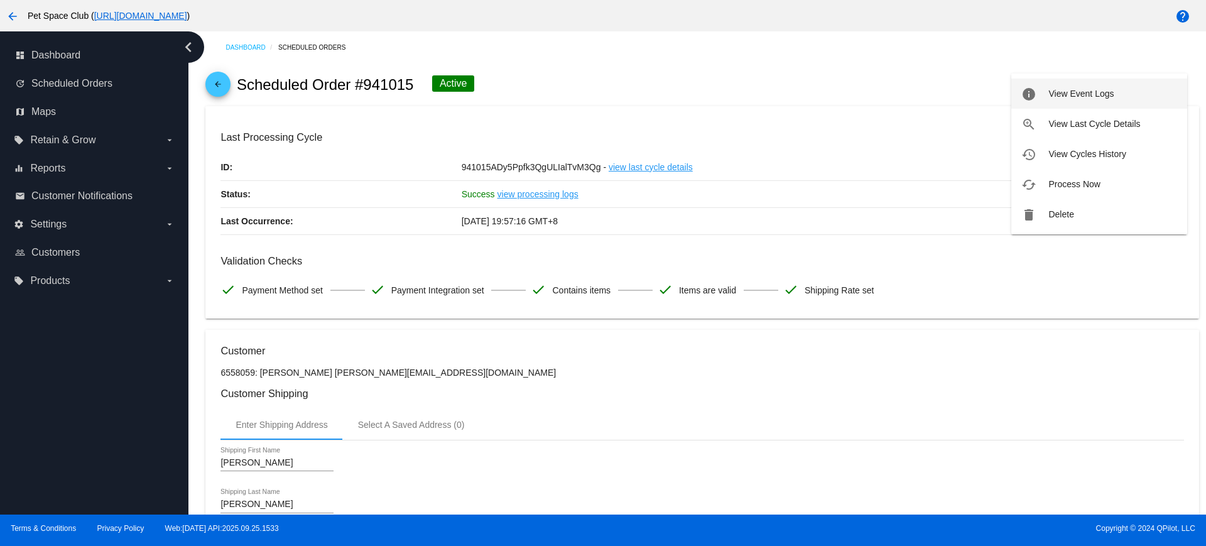
click at [1086, 91] on span "View Event Logs" at bounding box center [1080, 94] width 65 height 10
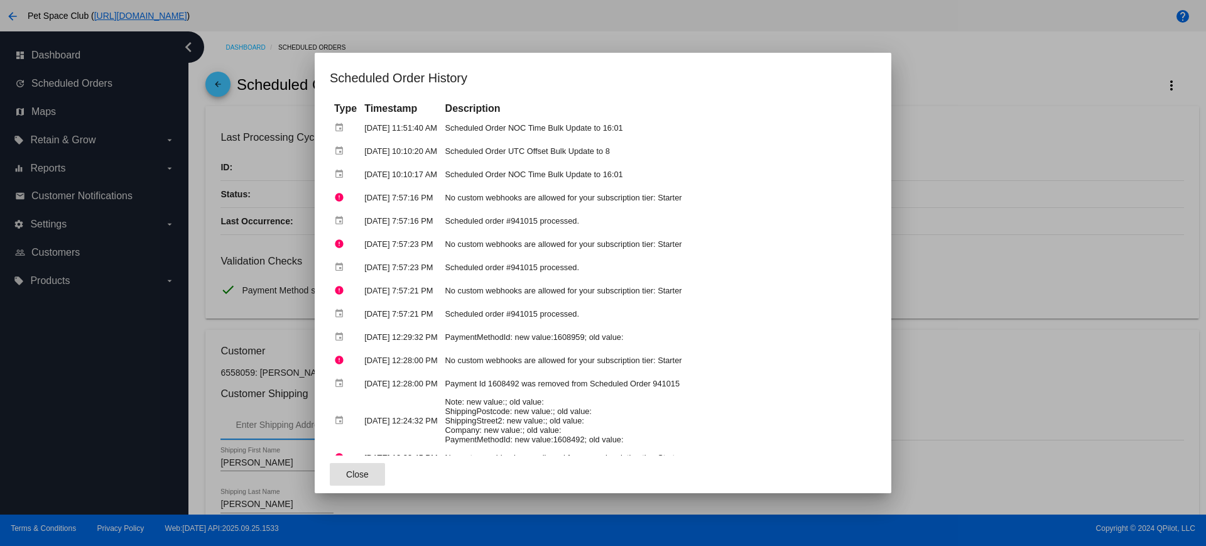
click at [349, 480] on button "Close" at bounding box center [357, 474] width 55 height 23
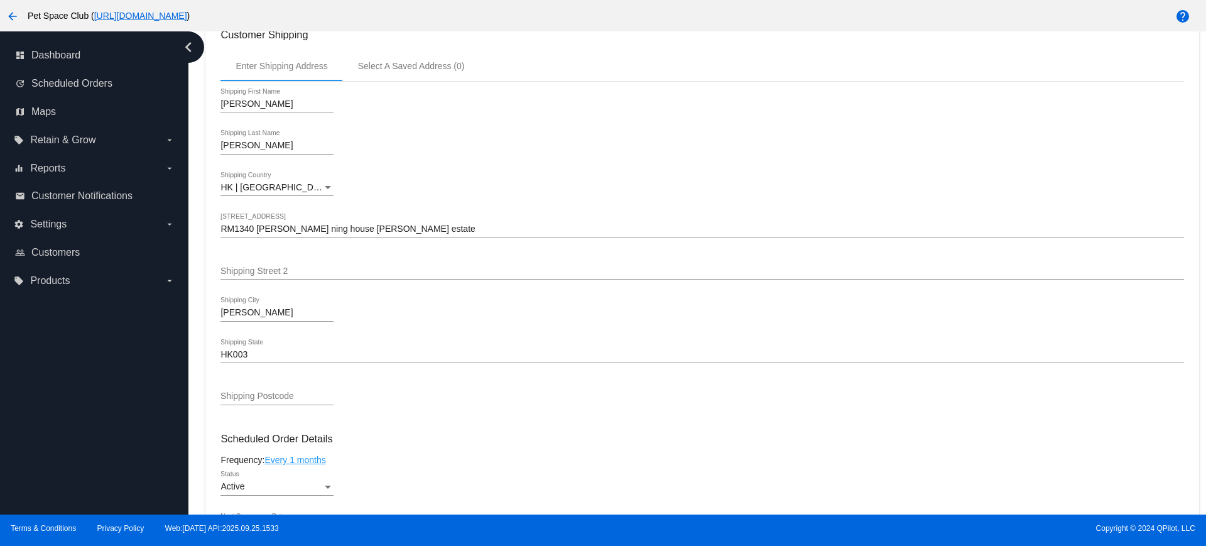
scroll to position [471, 0]
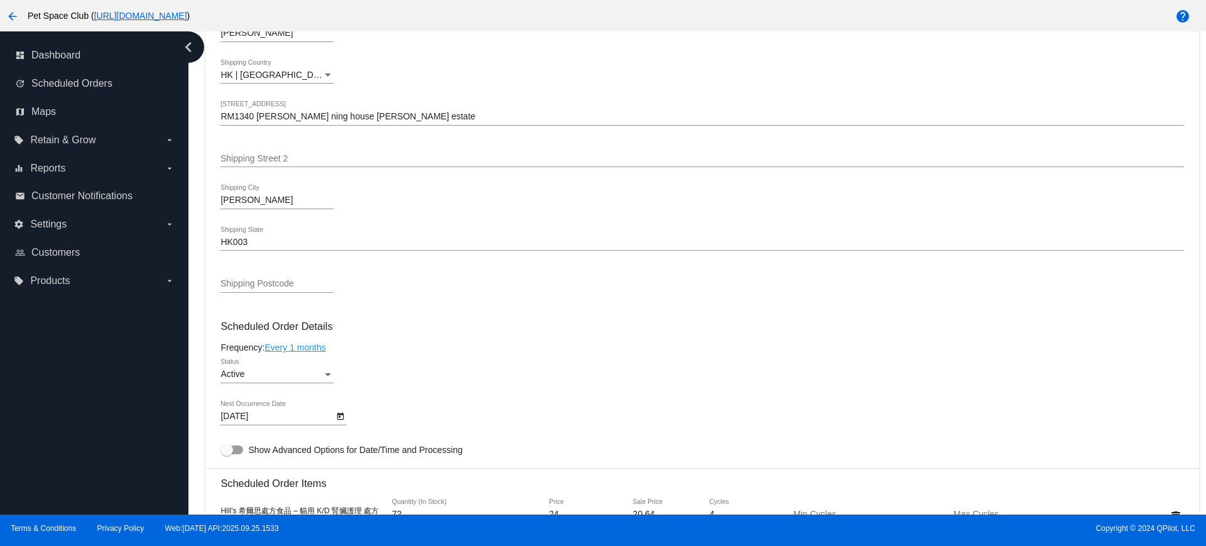
click at [336, 416] on icon "Open calendar" at bounding box center [340, 416] width 9 height 15
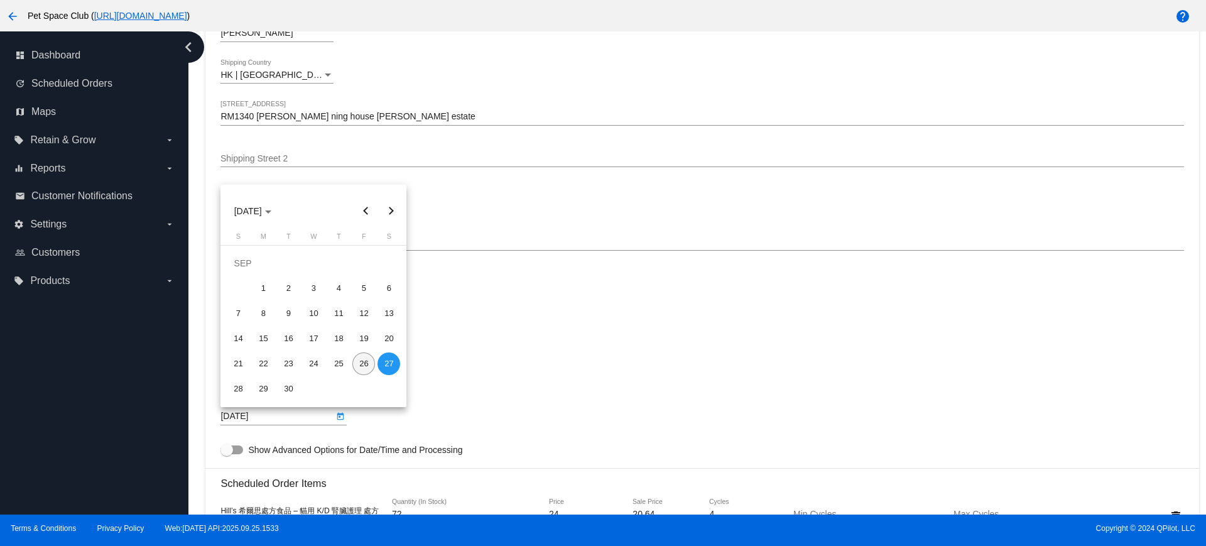
click at [362, 365] on div "26" at bounding box center [363, 363] width 23 height 23
type input "[DATE]"
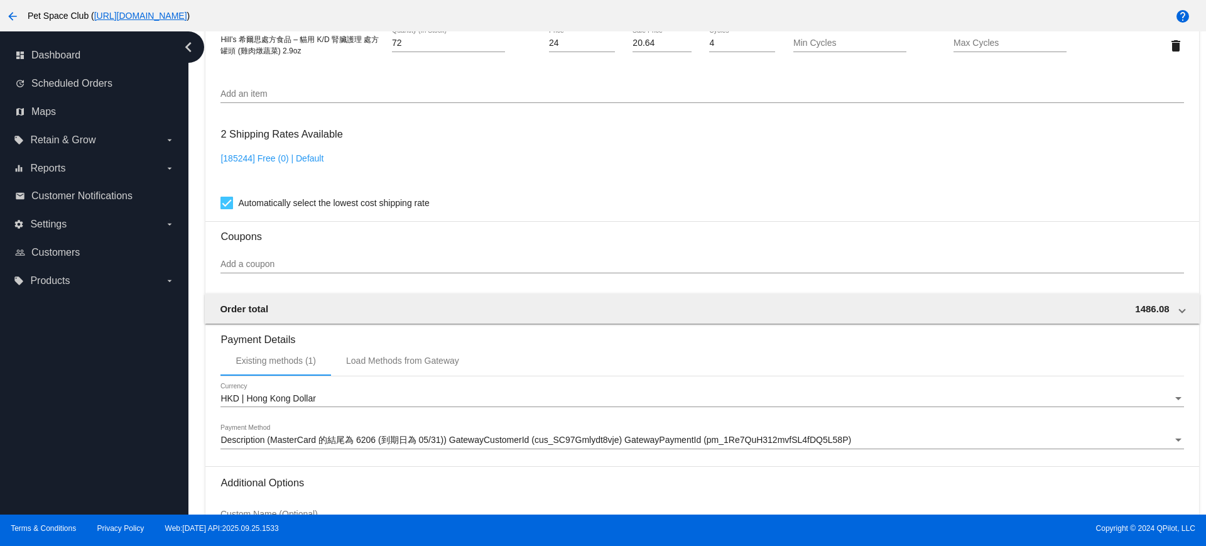
scroll to position [1072, 0]
